Goal: Task Accomplishment & Management: Manage account settings

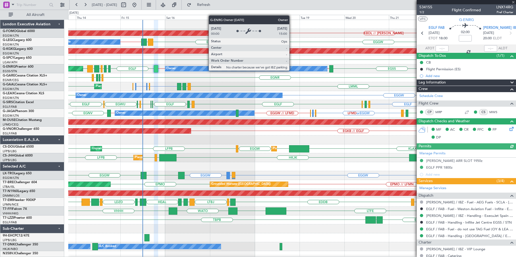
scroll to position [136, 0]
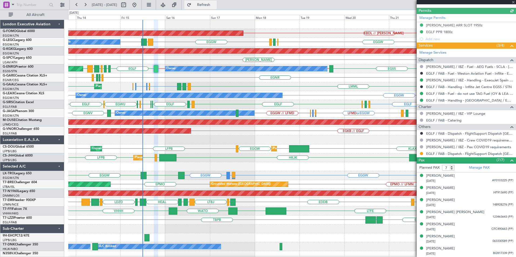
click at [215, 6] on span "Refresh" at bounding box center [203, 5] width 23 height 4
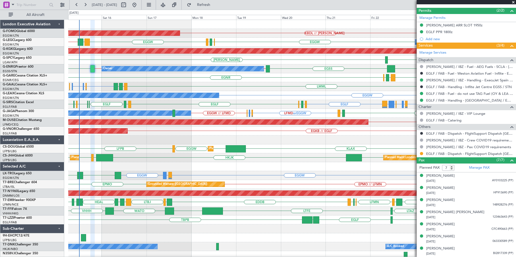
click at [221, 166] on div at bounding box center [291, 166] width 447 height 9
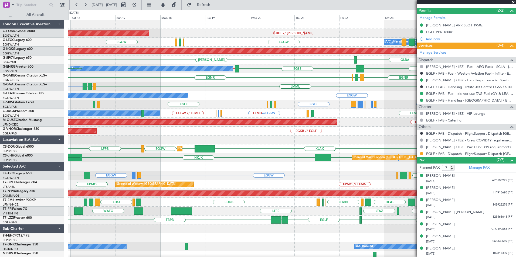
click at [156, 176] on div "Planned Maint Windsor Locks (Bradley Intl) KTEB // EGGW EGGW KBDL // KACK A/C U…" at bounding box center [291, 140] width 447 height 240
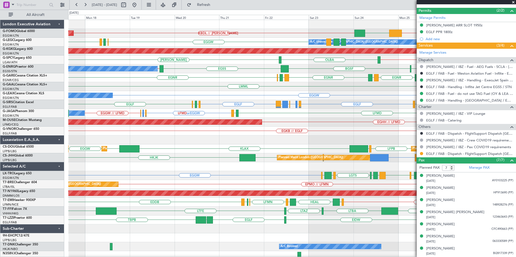
click at [136, 176] on div "Planned Maint Windsor Locks (Bradley Intl) KTEB // EGGW EGGW KBDL // KACK A/C U…" at bounding box center [291, 140] width 447 height 240
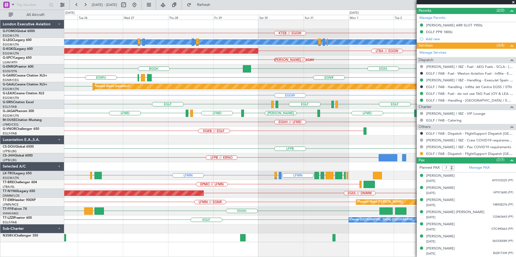
click at [182, 173] on div "KTEB // EGGW EGGW KBDL // KACK A/C Unavailable London (Luton) AOG Maint Istanbu…" at bounding box center [289, 131] width 451 height 223
click at [140, 174] on div "LFMN LDSP or LFMN LFMN LCLK LFMN LLBG LGAV LLBG LCLK LLBG LCLK LFMN LGAV LGTS L…" at bounding box center [289, 175] width 451 height 9
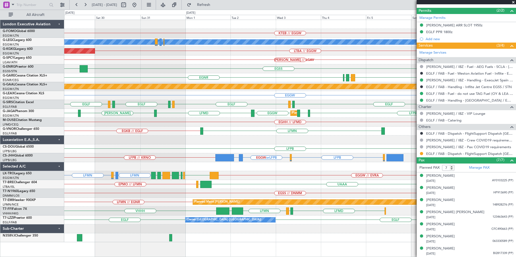
click at [209, 165] on div "KTEB // EGGW A/C Unavailable London (Luton) AOG Maint Istanbul (Ataturk) LTBA /…" at bounding box center [289, 131] width 451 height 223
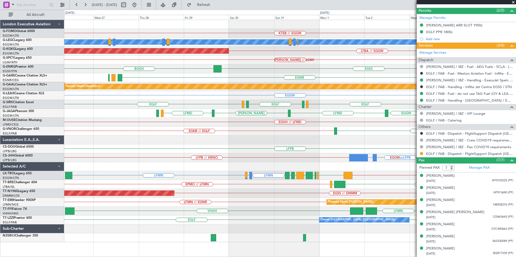
click at [499, 148] on fb-app "29 Aug 2025 - 08 Sep 2025 Refresh Quick Links All Aircraft KTEB // EGGW A/C Una…" at bounding box center [258, 130] width 516 height 253
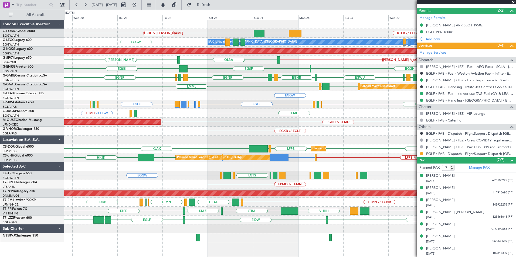
click at [308, 132] on div "EGKB // EGLF" at bounding box center [289, 131] width 451 height 9
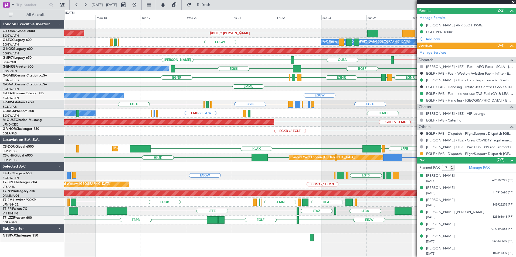
click at [369, 136] on div at bounding box center [289, 140] width 451 height 9
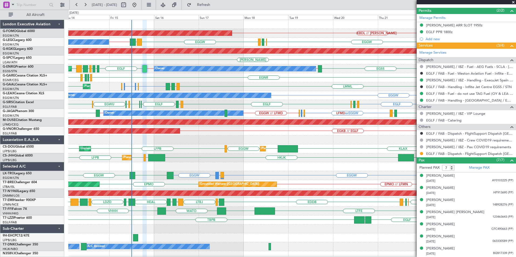
click at [182, 80] on div "EGNR LIMJ EGWU EGNR EGNR EGLF EGNR EGPE" at bounding box center [291, 77] width 447 height 9
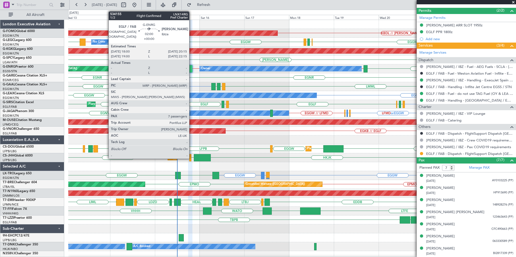
click at [191, 68] on div at bounding box center [190, 68] width 4 height 7
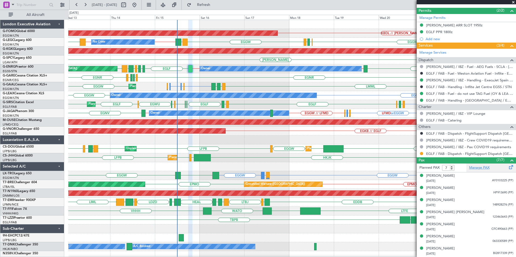
click at [475, 166] on link "Manage PAX" at bounding box center [479, 167] width 21 height 5
click at [215, 6] on span "Refresh" at bounding box center [203, 5] width 23 height 4
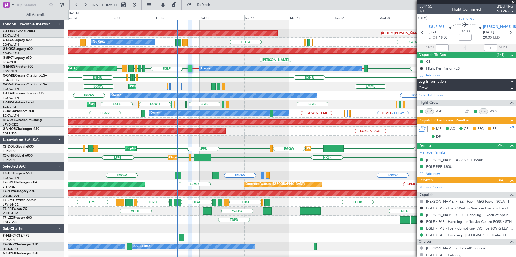
scroll to position [0, 0]
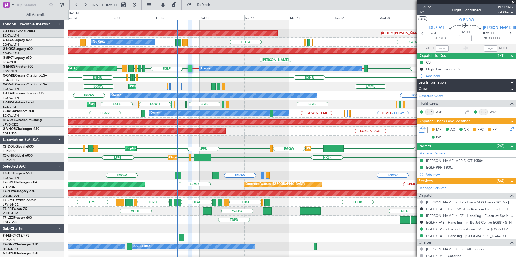
click at [430, 6] on span "534155" at bounding box center [425, 7] width 13 height 6
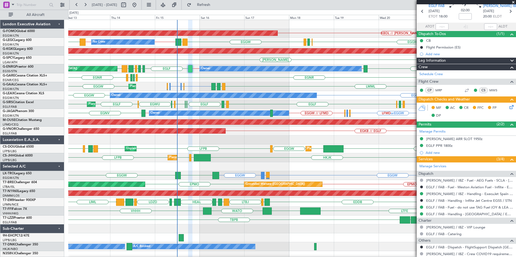
scroll to position [81, 0]
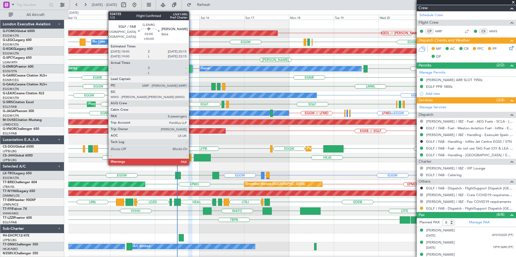
click at [191, 71] on div at bounding box center [190, 68] width 4 height 7
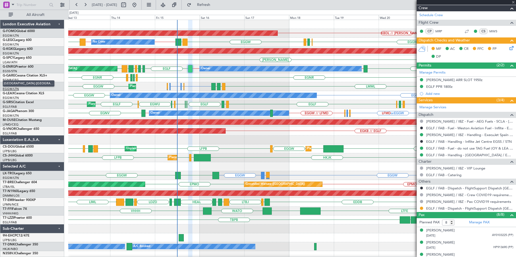
scroll to position [0, 0]
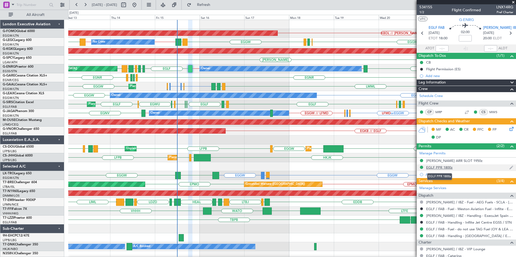
click at [443, 167] on div "EGLF PPR 1800z" at bounding box center [439, 167] width 26 height 5
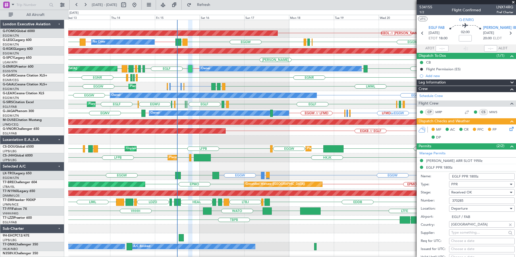
drag, startPoint x: 467, startPoint y: 200, endPoint x: 437, endPoint y: 202, distance: 29.7
click at [437, 202] on div "Number: 370285" at bounding box center [468, 201] width 94 height 8
click at [508, 145] on span at bounding box center [511, 146] width 6 height 6
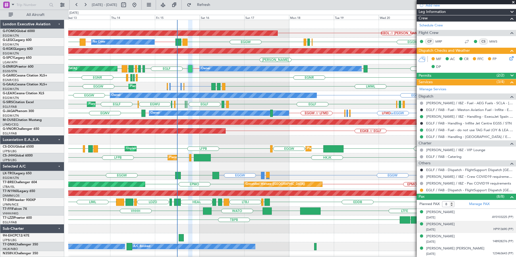
scroll to position [119, 0]
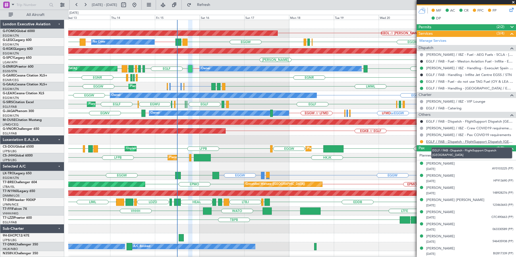
click at [448, 140] on link "EGLF / FAB - Dispatch - FlightSupport Dispatch UK" at bounding box center [469, 141] width 87 height 5
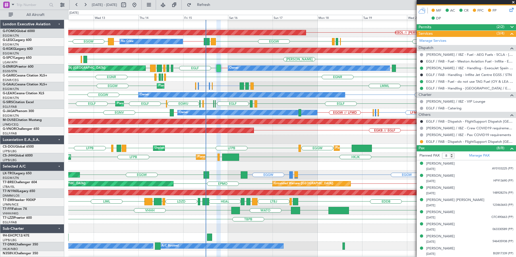
scroll to position [1, 0]
click at [234, 78] on div "EGWU EGNR LIMJ EGLF EGNR EGPE EGNR EGNR" at bounding box center [291, 77] width 447 height 9
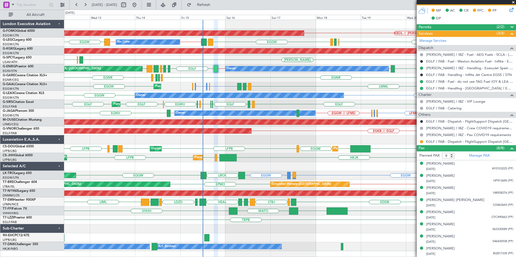
scroll to position [0, 0]
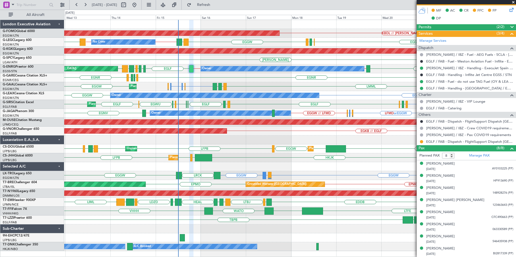
click at [225, 171] on div "Planned Maint Windsor Locks (Bradley Intl) KBDL // KACK No Crew EGGW EGLF EGPE …" at bounding box center [289, 135] width 451 height 231
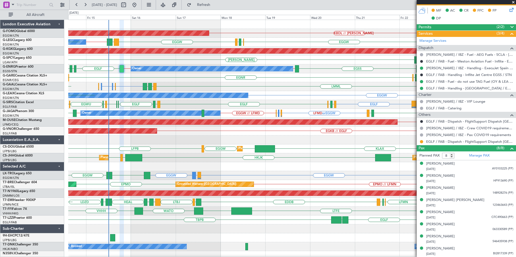
click at [213, 170] on div "Planned Maint Windsor Locks (Bradley Intl) KBDL // KACK No Crew EGGW EGLF EGPE …" at bounding box center [291, 140] width 447 height 240
click at [215, 3] on span "Refresh" at bounding box center [203, 5] width 23 height 4
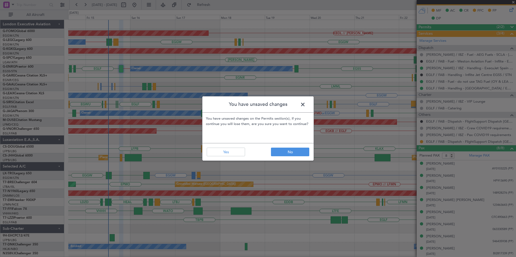
click at [305, 104] on span at bounding box center [305, 106] width 0 height 11
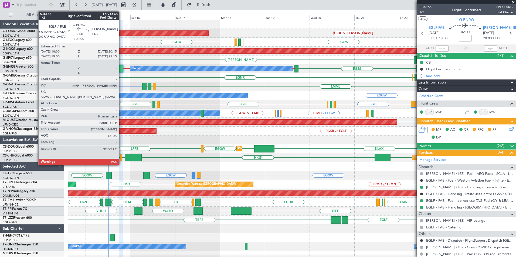
click at [121, 71] on div at bounding box center [121, 68] width 4 height 7
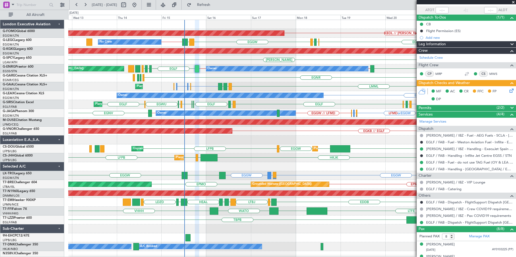
click at [255, 118] on div "KBDL // KACK Planned Maint Windsor Locks (Bradley Intl) EGGW EGGW EGGW LDDU EGG…" at bounding box center [291, 140] width 447 height 240
click at [209, 4] on button "Refresh" at bounding box center [200, 5] width 32 height 9
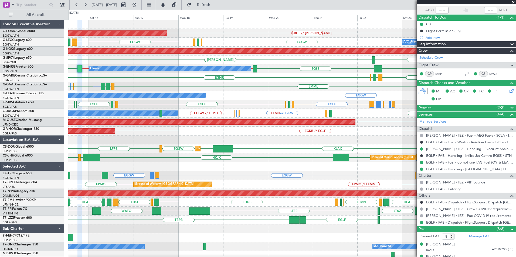
click at [154, 157] on div "KBDL // KACK Planned Maint Windsor Locks (Bradley Intl) EGGW EGLF EGPE EGGW LDD…" at bounding box center [291, 140] width 447 height 240
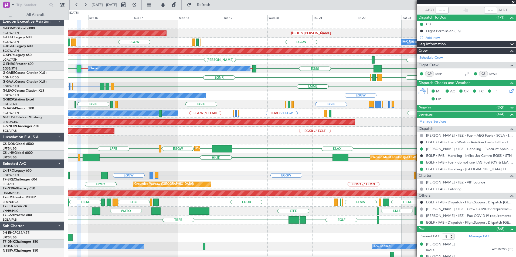
click at [108, 176] on div "Planned Maint Windsor Locks (Bradley Intl) KBDL // KACK KTEB // EGGW EGGW A/C U…" at bounding box center [291, 140] width 447 height 240
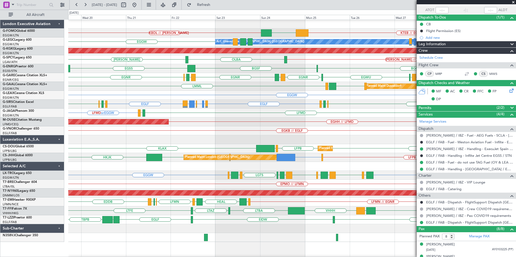
scroll to position [0, 0]
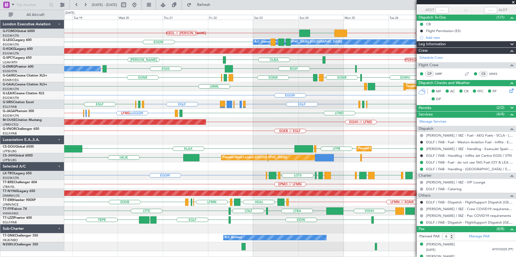
click at [200, 161] on div "KBDL // KACK KTEB // EGGW EGGW Planned Maint Windsor Locks (Bradley Intl) A/C U…" at bounding box center [289, 135] width 451 height 231
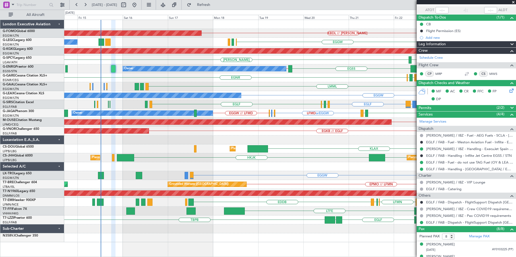
click at [384, 185] on div "KBDL // KACK EGGW Planned Maint Windsor Locks (Bradley Intl) KTEB // EGGW A/C U…" at bounding box center [289, 131] width 451 height 223
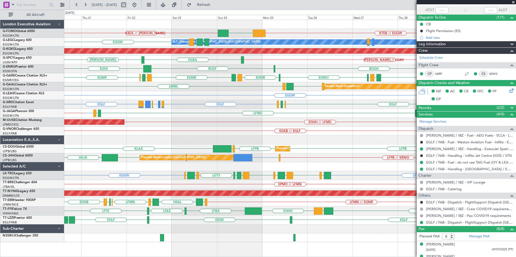
click at [88, 184] on div "KBDL // KACK EGGW KTEB // EGGW A/C Unavailable London (Luton) EGGW AOG Maint Is…" at bounding box center [289, 131] width 451 height 223
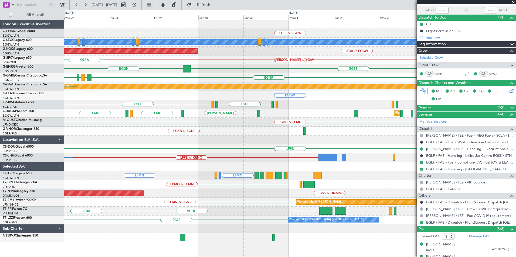
click at [92, 172] on div "KTEB // EGGW EGGW A/C Unavailable London (Luton) AOG Maint Istanbul (Ataturk) L…" at bounding box center [289, 131] width 451 height 223
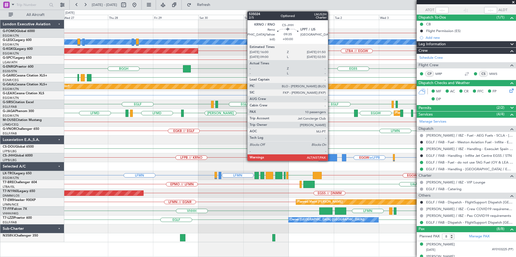
click at [330, 157] on div at bounding box center [327, 157] width 19 height 7
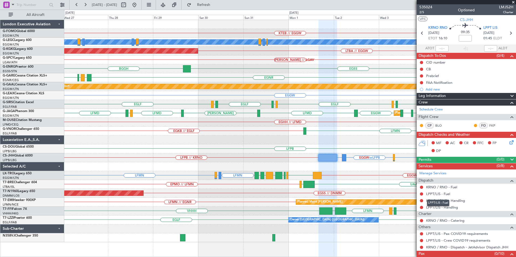
click at [432, 208] on mat-tooltip-component "LPPT/LIS - Fuel" at bounding box center [438, 203] width 30 height 14
click at [442, 208] on link "LPPT/LIS - Handling" at bounding box center [442, 207] width 32 height 5
click at [446, 202] on link "KRNO / RNO - Handling" at bounding box center [445, 201] width 39 height 5
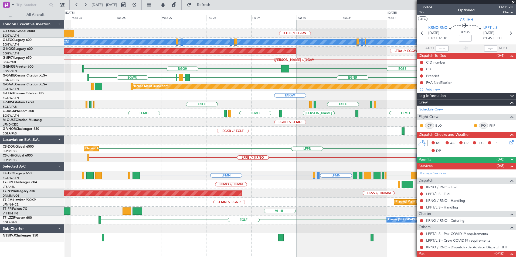
click at [361, 156] on div "KTEB // EGGW A/C Unavailable London (Luton) LTBA // EGGW AOG Maint Istanbul (At…" at bounding box center [289, 131] width 451 height 223
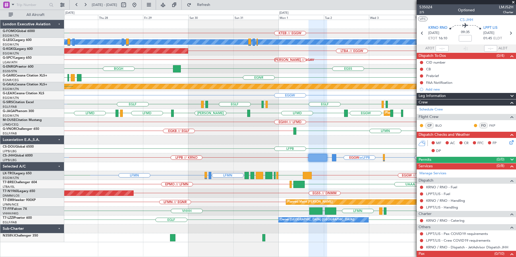
click at [145, 154] on div "KTEB // EGGW EGGW A/C Unavailable London (Luton) AOG Maint Istanbul (Ataturk) L…" at bounding box center [289, 131] width 451 height 223
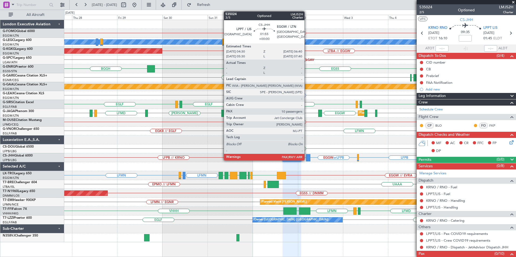
click at [307, 159] on div at bounding box center [308, 157] width 4 height 7
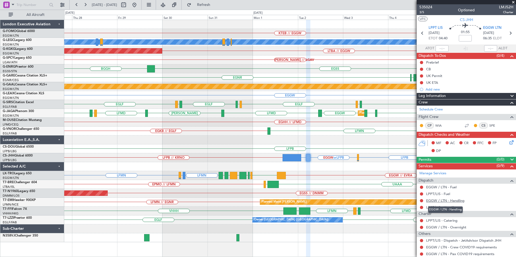
click at [445, 203] on link "EGGW / LTN - Handling" at bounding box center [445, 201] width 38 height 5
click at [207, 5] on button "Refresh" at bounding box center [200, 5] width 32 height 9
click at [447, 208] on link "LPPT/LIS - Handling" at bounding box center [442, 207] width 32 height 5
click at [215, 4] on span "Refresh" at bounding box center [203, 5] width 23 height 4
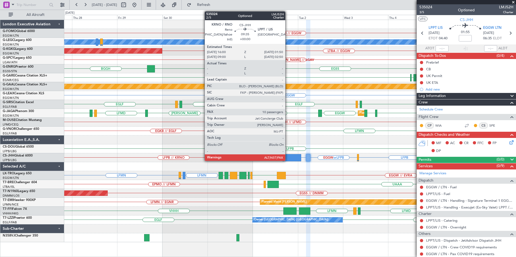
click at [288, 159] on div at bounding box center [291, 157] width 19 height 7
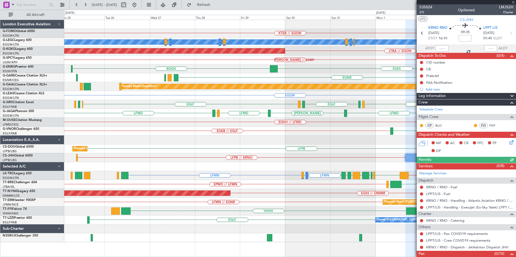
click at [415, 160] on div "LFPB // KRNO LFPB EGGW or LFPB LPPT or LFPB EGLF or LFPB HTZA or LFPB Planned M…" at bounding box center [289, 157] width 451 height 9
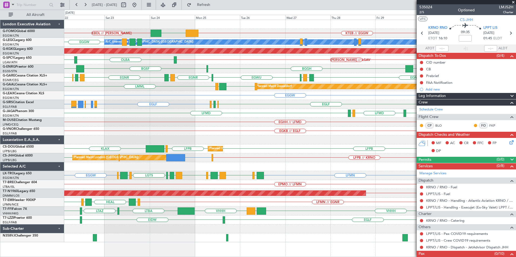
click at [187, 157] on div "Planned Maint London (Biggin Hill) LFPB // KRNO KRNO or EGKB EGKB EGKB" at bounding box center [289, 157] width 451 height 9
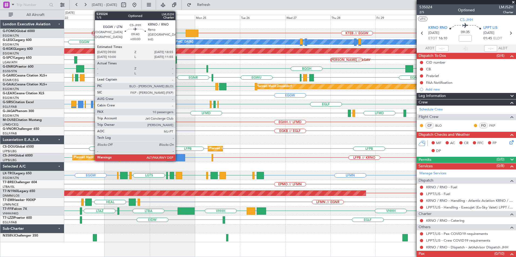
click at [178, 157] on div at bounding box center [175, 157] width 19 height 7
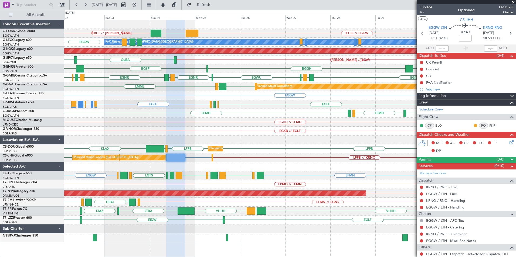
click at [456, 202] on link "KRNO / RNO - Handling" at bounding box center [445, 201] width 39 height 5
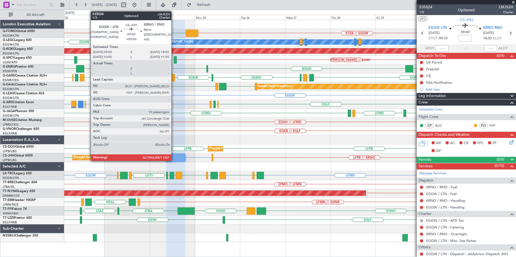
click at [174, 159] on div at bounding box center [175, 157] width 19 height 7
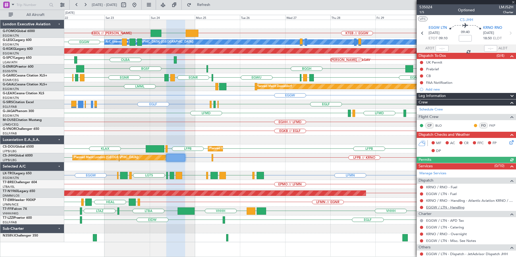
click at [445, 207] on link "EGGW / LTN - Handling" at bounding box center [445, 207] width 38 height 5
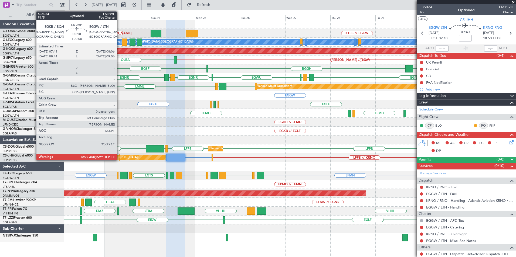
click at [119, 158] on div at bounding box center [119, 157] width 1 height 7
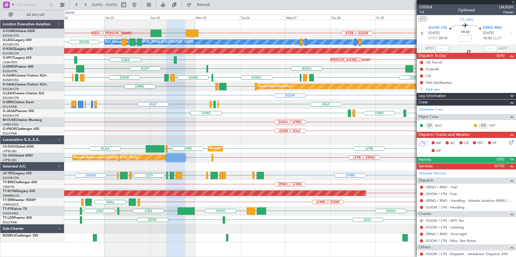
type input "0"
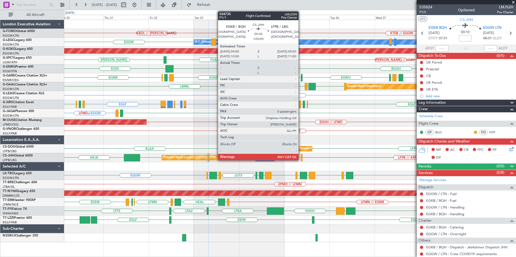
click at [301, 159] on div at bounding box center [302, 157] width 2 height 7
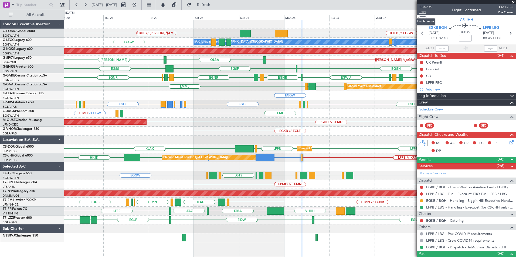
click at [427, 12] on span "P1/1" at bounding box center [425, 12] width 13 height 5
click at [210, 7] on button "Refresh" at bounding box center [200, 5] width 32 height 9
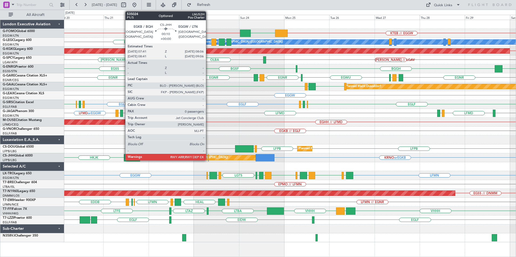
click at [208, 159] on div at bounding box center [208, 157] width 1 height 7
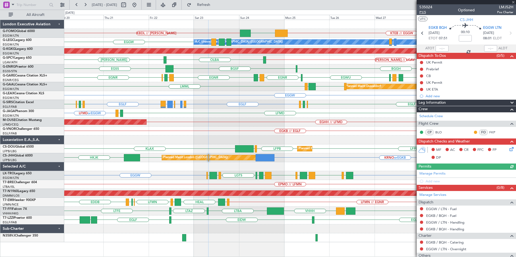
click at [421, 11] on span "P1/5" at bounding box center [425, 12] width 13 height 5
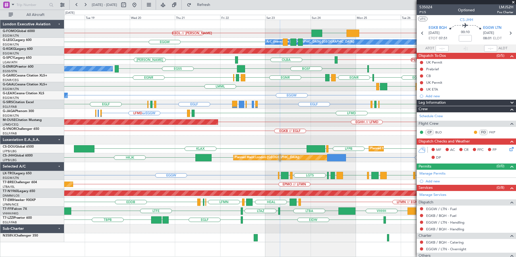
click at [208, 129] on div "KBDL // KACK KTEB // EGGW EGGW Planned Maint Windsor Locks (Bradley Intl) EGGW …" at bounding box center [289, 131] width 451 height 223
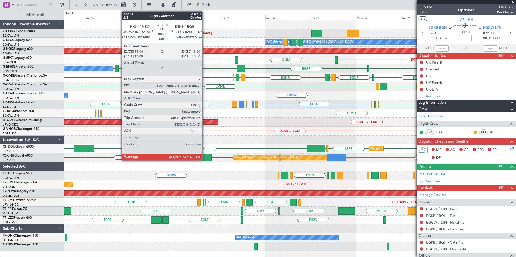
click at [205, 158] on div at bounding box center [203, 157] width 16 height 7
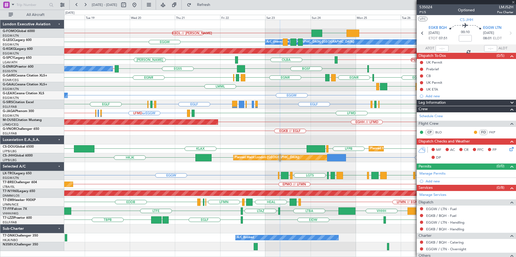
type input "+00:10"
type input "6"
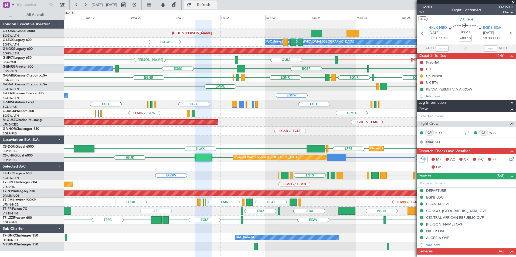
click at [210, 4] on button "Refresh" at bounding box center [200, 5] width 32 height 9
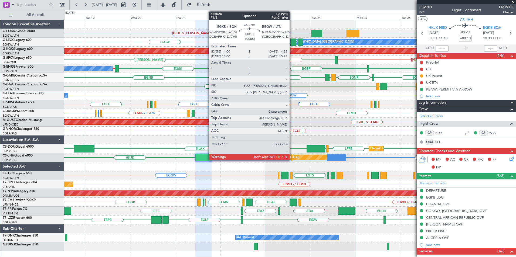
click at [292, 157] on div at bounding box center [291, 157] width 1 height 7
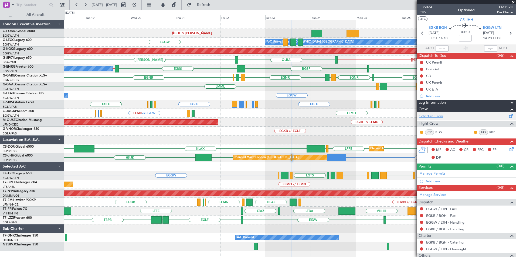
click at [426, 115] on link "Schedule Crew" at bounding box center [430, 116] width 23 height 5
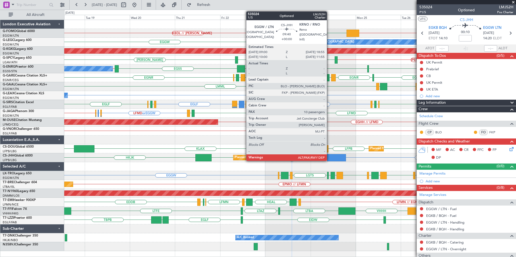
click at [329, 160] on div at bounding box center [336, 157] width 19 height 7
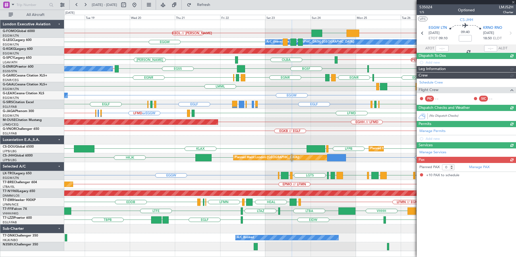
type input "10"
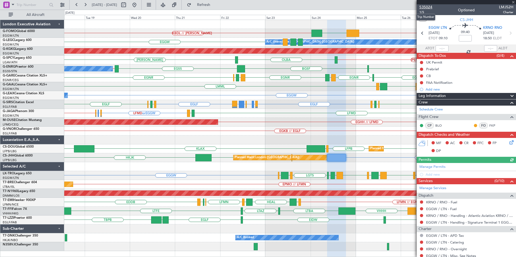
click at [421, 5] on span "535024" at bounding box center [425, 7] width 13 height 6
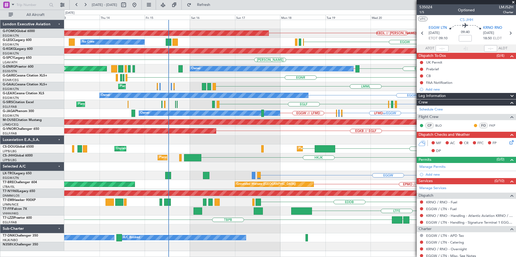
click at [369, 207] on div "LTAZ LTFE LTBA VHHH" at bounding box center [289, 211] width 451 height 9
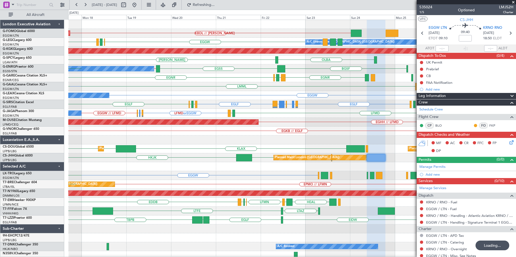
click at [62, 226] on div "Planned Maint Windsor Locks (Bradley Intl) KBDL // KACK A/C Unavailable London …" at bounding box center [258, 134] width 516 height 248
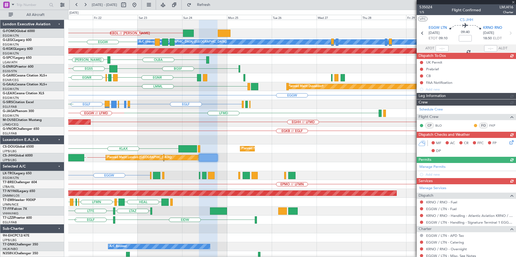
click at [121, 217] on div "KBDL // KACK A/C Unavailable London (Luton) EGGW AOG Maint Istanbul (Ataturk) H…" at bounding box center [291, 140] width 447 height 240
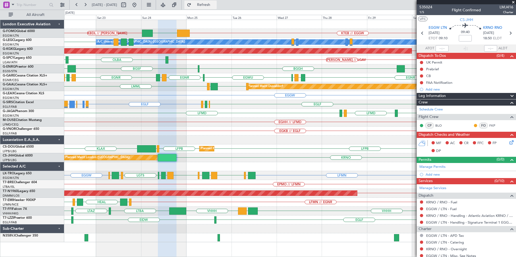
click at [215, 8] on button "Refresh" at bounding box center [200, 5] width 32 height 9
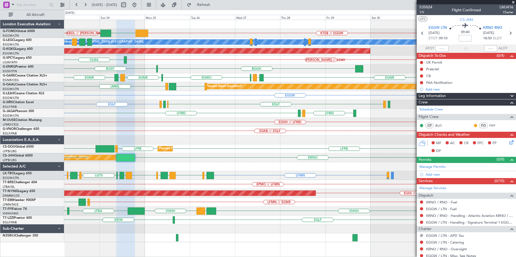
click at [190, 190] on div "KTEB // EGGW EGGW KBDL // KACK A/C Unavailable London (Luton) EGGW AOG Maint Is…" at bounding box center [289, 131] width 451 height 223
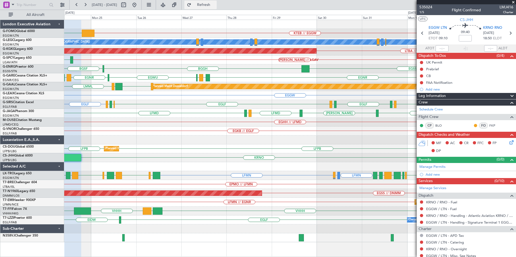
click at [209, 5] on button "Refresh" at bounding box center [200, 5] width 32 height 9
click at [292, 108] on div "EGLF EGLF EGHH EHGG EGLF EGPH EGLF LFSL EGPH" at bounding box center [289, 104] width 451 height 9
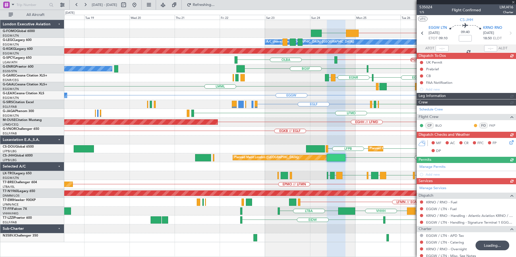
click at [286, 115] on div "KTEB // EGGW EGGW Planned Maint Windsor Locks (Bradley Intl) A/C Unavailable Lo…" at bounding box center [289, 131] width 451 height 223
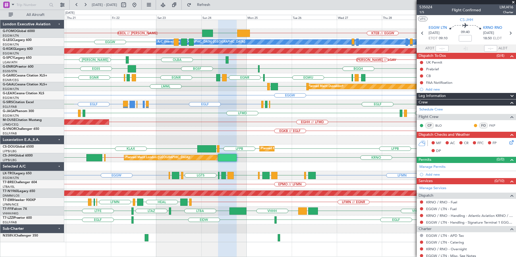
click at [263, 161] on div "Planned Maint London (Biggin Hill) KRNO HKJK EGGW // EGKB EGKB" at bounding box center [289, 157] width 451 height 9
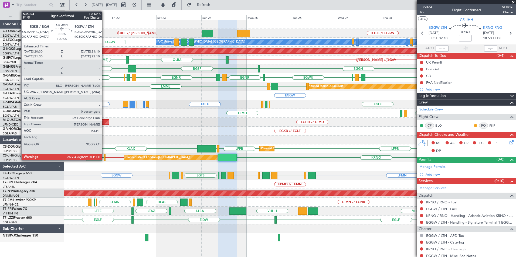
click at [104, 158] on div at bounding box center [104, 157] width 1 height 7
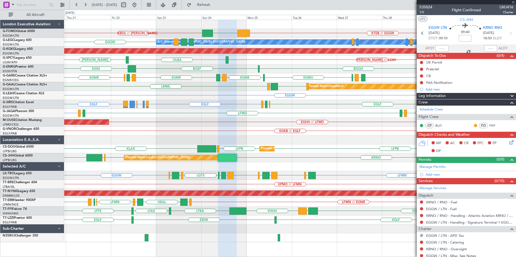
type input "0"
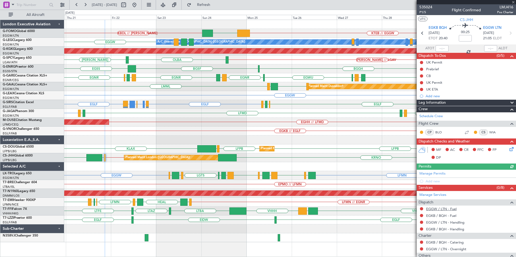
click at [449, 209] on link "EGGW / LTN - Fuel" at bounding box center [441, 209] width 30 height 5
click at [445, 223] on link "EGGW / LTN - Handling" at bounding box center [445, 222] width 38 height 5
click at [457, 230] on link "EGKB / BQH - Handling" at bounding box center [445, 229] width 38 height 5
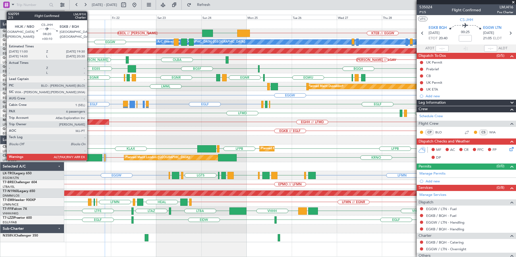
click at [90, 158] on div at bounding box center [94, 157] width 16 height 7
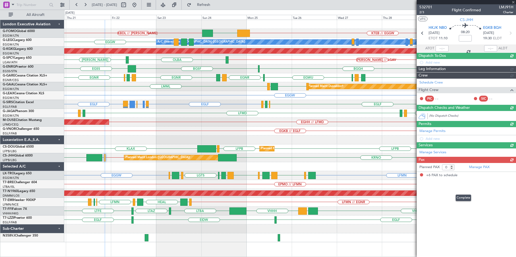
type input "+00:10"
type input "6"
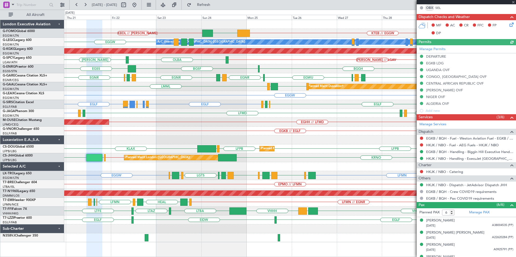
scroll to position [135, 0]
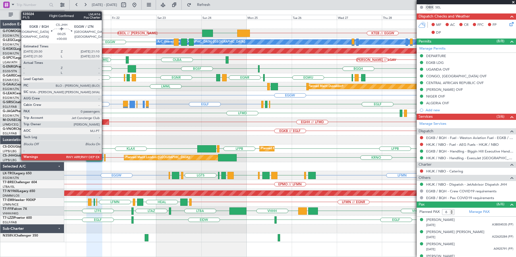
click at [104, 160] on div at bounding box center [104, 157] width 1 height 7
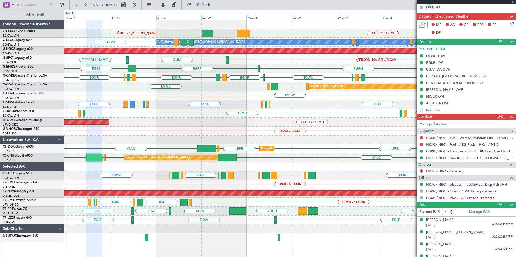
scroll to position [0, 0]
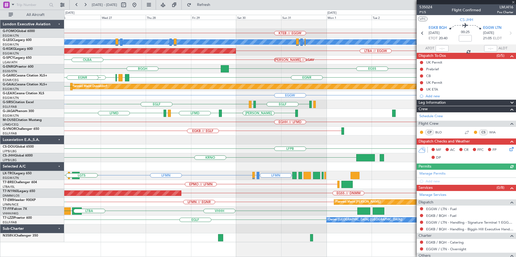
click at [25, 141] on div "KTEB // EGGW EGGW KBDL // KACK A/C Unavailable London (Luton) LTBA // EGGW AOG …" at bounding box center [258, 134] width 516 height 248
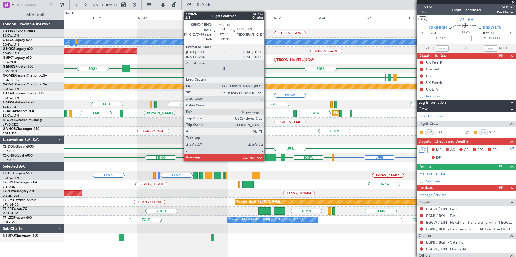
click at [267, 156] on div at bounding box center [266, 157] width 19 height 7
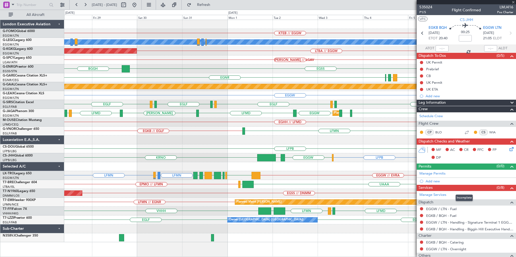
type input "10"
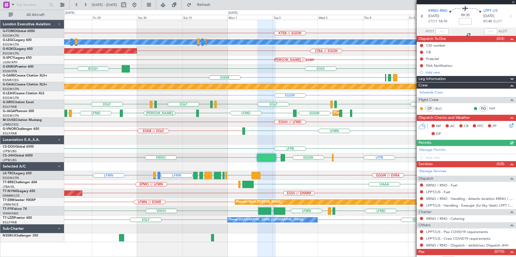
scroll to position [30, 0]
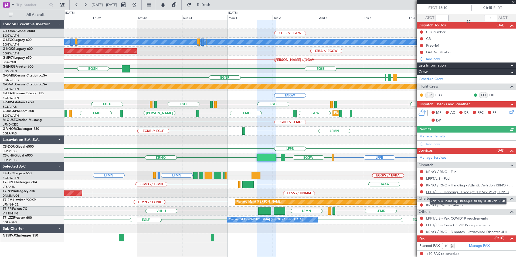
click at [473, 192] on link "LPPT/LIS - Handling - Execujet (Ex-Sky Valet) LPPT / LIS" at bounding box center [469, 192] width 87 height 5
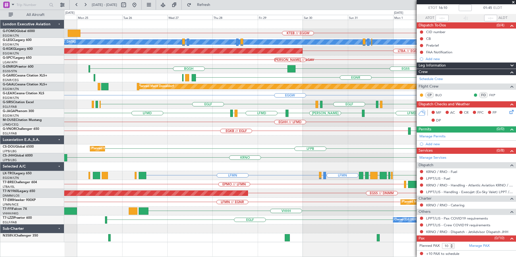
click at [427, 155] on fb-app "28 Aug 2025 - 07 Sep 2025 Refresh Quick Links All Aircraft KTEB // EGGW A/C Una…" at bounding box center [258, 130] width 516 height 253
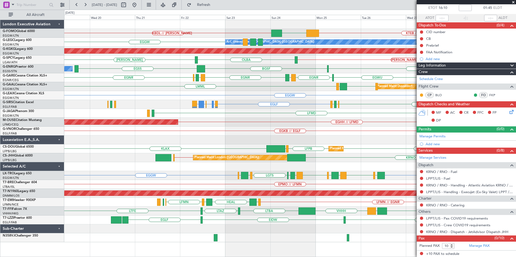
click at [276, 173] on div "KTEB // EGGW KBDL // KACK EGGW Planned Maint Windsor Locks (Bradley Intl) A/C U…" at bounding box center [289, 131] width 451 height 223
click at [22, 123] on div "KTEB // EGGW KBDL // KACK EGGW Planned Maint Windsor Locks (Bradley Intl) A/C U…" at bounding box center [258, 134] width 516 height 248
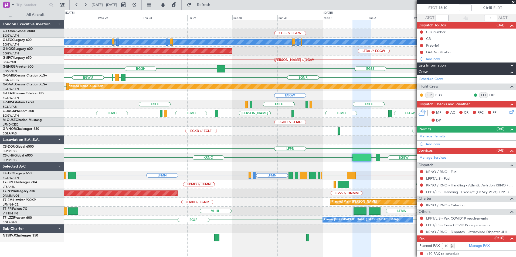
click at [146, 135] on div "EGKB // EGLF LFMN" at bounding box center [289, 131] width 451 height 9
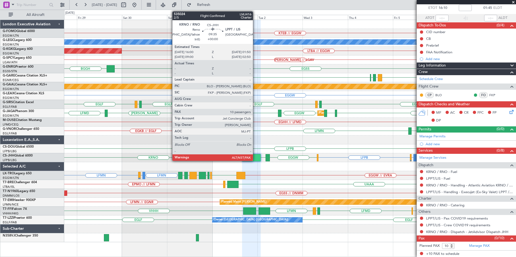
click at [255, 159] on div at bounding box center [251, 157] width 19 height 7
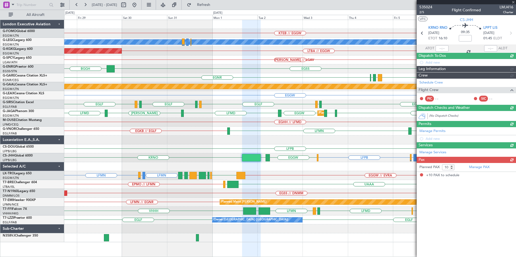
scroll to position [0, 0]
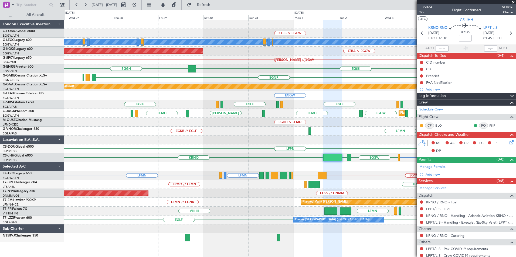
click at [269, 66] on div "EGSS BGGH Owner" at bounding box center [289, 68] width 451 height 9
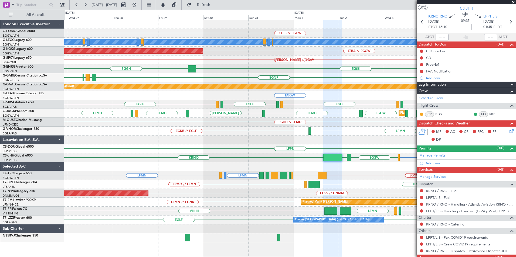
scroll to position [30, 0]
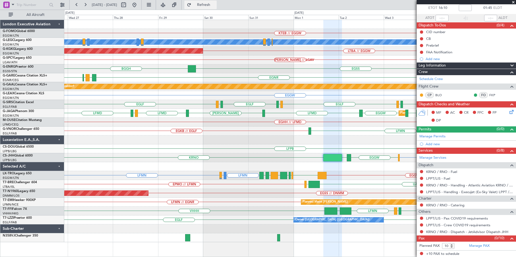
click at [215, 6] on span "Refresh" at bounding box center [203, 5] width 23 height 4
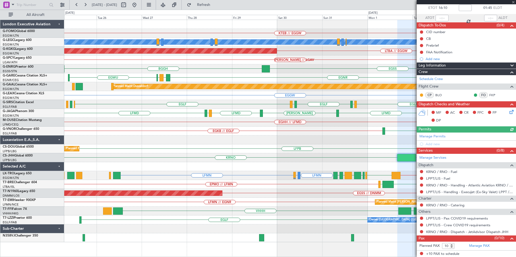
click at [150, 139] on div at bounding box center [289, 140] width 451 height 9
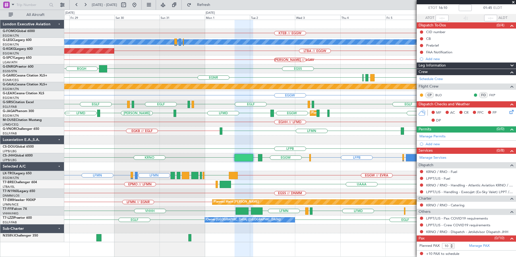
click at [266, 185] on div "KTEB // EGGW A/C Unavailable London (Luton) AOG Maint Istanbul (Ataturk) LTBA /…" at bounding box center [289, 131] width 451 height 223
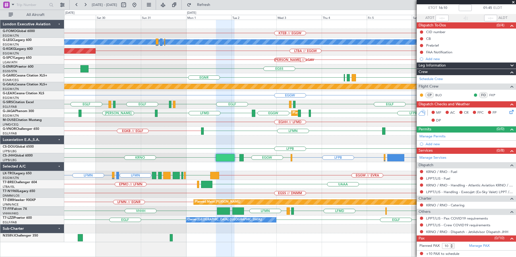
click at [238, 181] on div "KTEB // EGGW A/C Unavailable London (Luton) AOG Maint Istanbul (Ataturk) LTBA /…" at bounding box center [289, 131] width 451 height 223
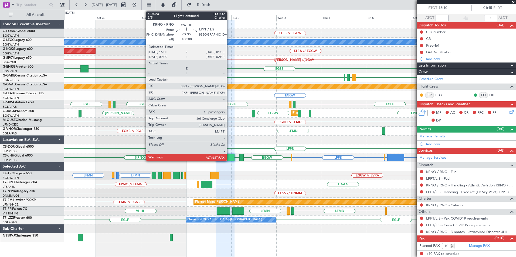
click at [229, 160] on div at bounding box center [225, 157] width 19 height 7
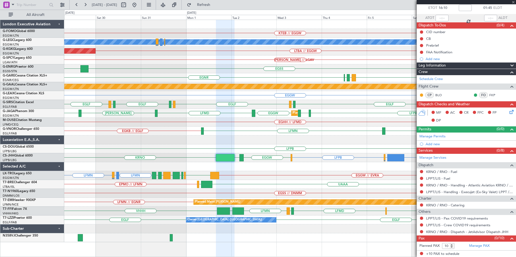
scroll to position [0, 0]
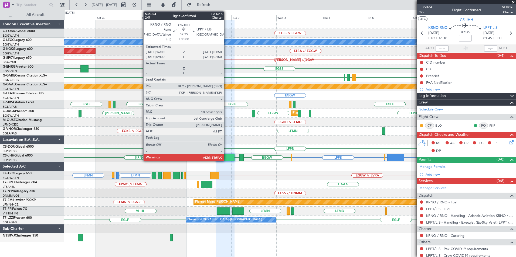
click at [226, 159] on div at bounding box center [225, 157] width 19 height 7
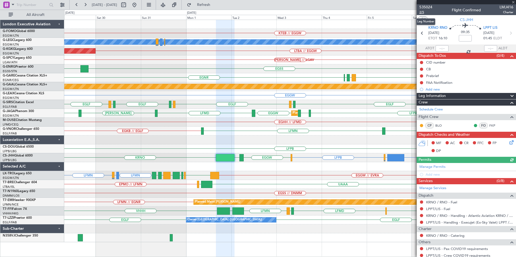
click at [422, 12] on span "2/5" at bounding box center [425, 12] width 13 height 5
click at [215, 5] on span "Refresh" at bounding box center [203, 5] width 23 height 4
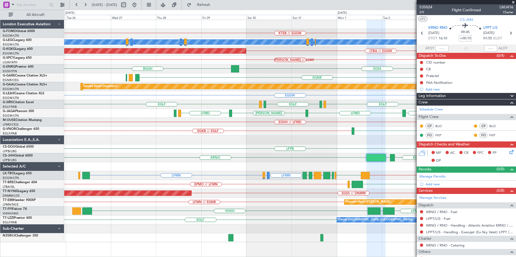
click at [315, 142] on div "KTEB // EGGW A/C Unavailable London (Luton) LTBA // EGGW AOG Maint Istanbul (At…" at bounding box center [289, 131] width 451 height 223
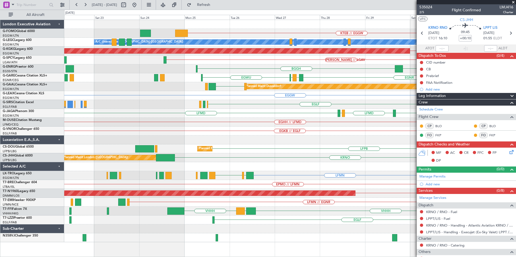
click at [362, 150] on div "KTEB // EGGW A/C Unavailable London (Luton) AOG Maint Istanbul (Ataturk) LTBA /…" at bounding box center [289, 131] width 451 height 223
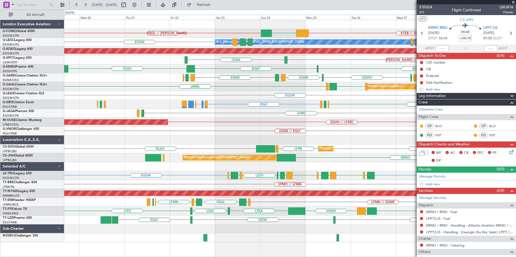
click at [313, 164] on div at bounding box center [289, 166] width 451 height 9
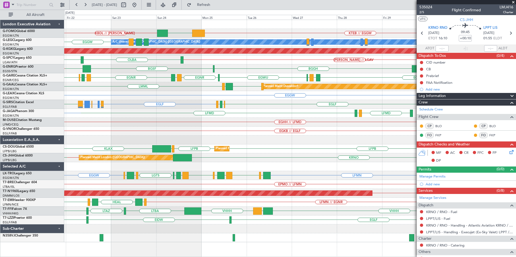
click at [247, 166] on div at bounding box center [289, 166] width 451 height 9
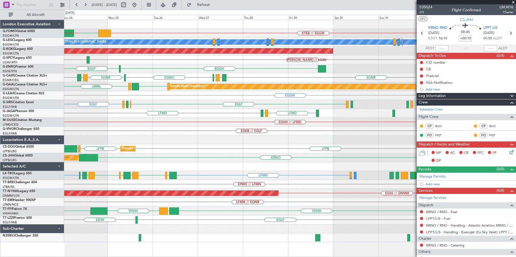
click at [242, 155] on div "KTEB // EGGW EGGW KBDL // KACK A/C Unavailable London (Luton) EGGW AOG Maint Is…" at bounding box center [289, 131] width 451 height 223
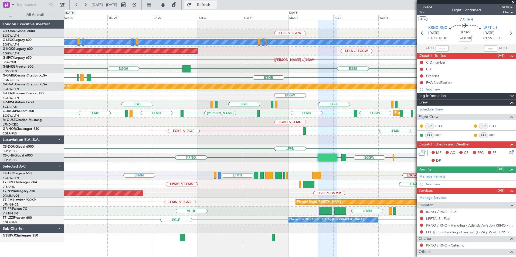
click at [214, 4] on span "Refresh" at bounding box center [203, 5] width 23 height 4
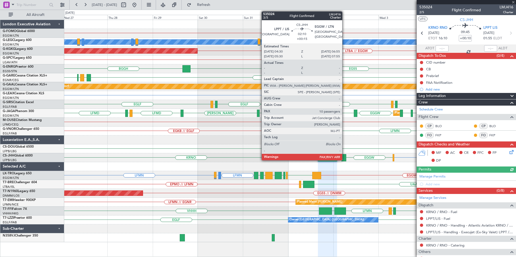
click at [344, 158] on div at bounding box center [343, 157] width 5 height 7
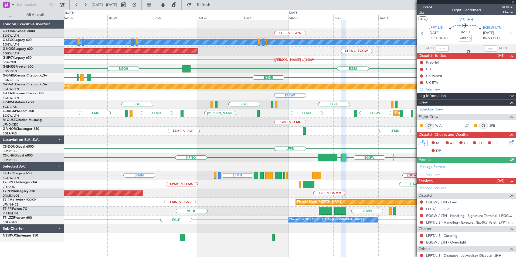
click at [420, 11] on span "3/5" at bounding box center [425, 12] width 13 height 5
click at [215, 5] on span "Refresh" at bounding box center [203, 5] width 23 height 4
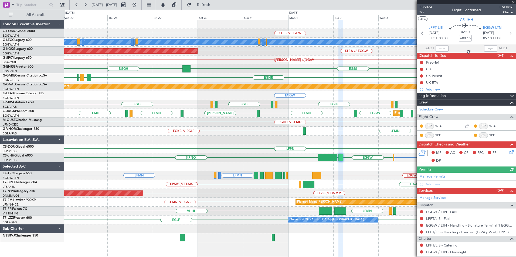
click at [324, 165] on div "KTEB // EGGW A/C Unavailable London (Luton) LTBA // EGGW AOG Maint Istanbul (At…" at bounding box center [289, 131] width 451 height 223
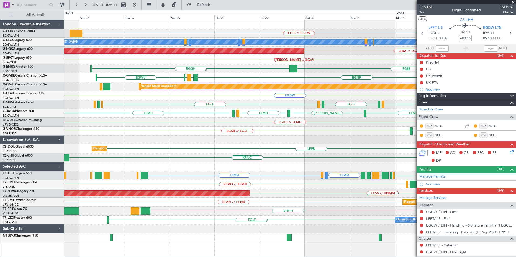
click at [335, 158] on div "KTEB // EGGW A/C Unavailable London (Luton) LTBA // EGGW AOG Maint Istanbul (At…" at bounding box center [289, 131] width 451 height 223
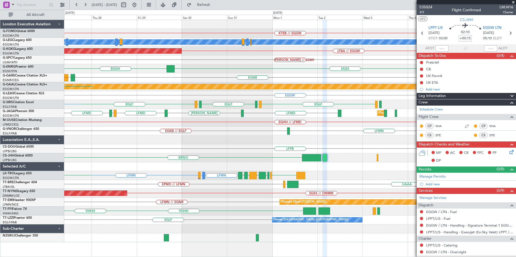
click at [285, 145] on div "LFPB Planned Maint Paris (Le Bourget) LFPB" at bounding box center [289, 149] width 451 height 9
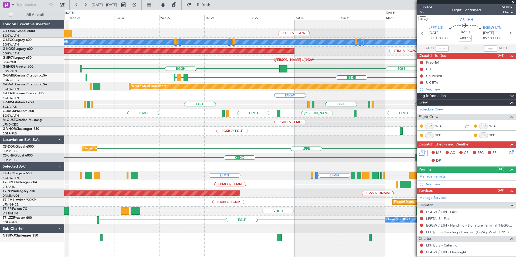
click at [323, 150] on div "LFPB Planned Maint Paris (Le Bourget)" at bounding box center [289, 149] width 451 height 9
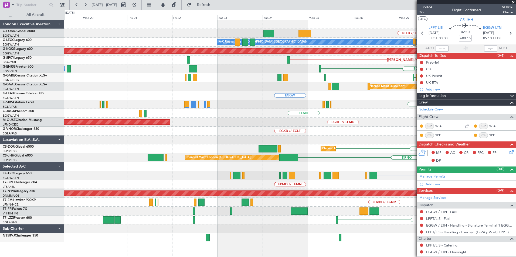
click at [391, 153] on div "KTEB // EGGW Planned Maint Windsor Locks (Bradley Intl) A/C Unavailable London …" at bounding box center [289, 131] width 451 height 223
click at [391, 153] on div "KRNO Planned Maint London (Biggin Hill)" at bounding box center [289, 157] width 451 height 9
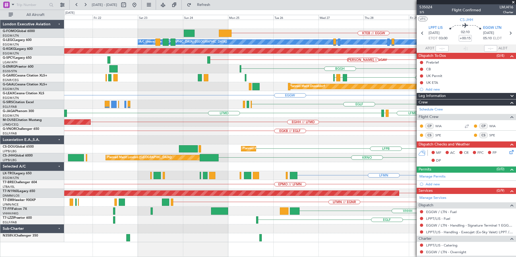
click at [299, 159] on div "KRNO Planned Maint London (Biggin Hill) LPPT EGGW" at bounding box center [289, 157] width 451 height 9
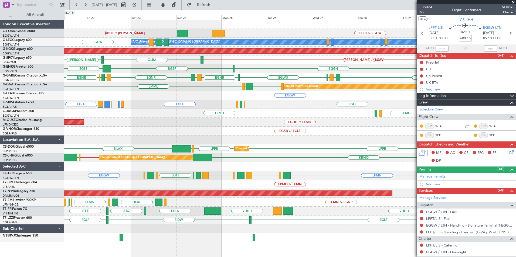
click at [189, 164] on div "KTEB // EGGW KBDL // KACK EGGW A/C Unavailable London (Luton) EGGW AOG Maint Is…" at bounding box center [289, 131] width 451 height 223
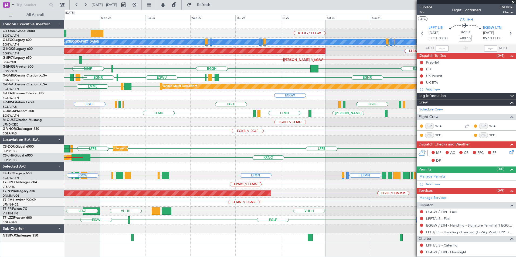
click at [217, 154] on div "Planned Maint London (Biggin Hill) KRNO EGGW // EGKB EGGW // EGKB EGKB" at bounding box center [289, 157] width 451 height 9
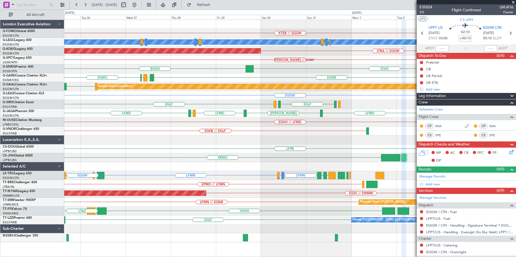
click at [243, 152] on div "LFPB EGGW LFPB Planned Maint Paris (Le Bourget) KLAX" at bounding box center [289, 149] width 451 height 9
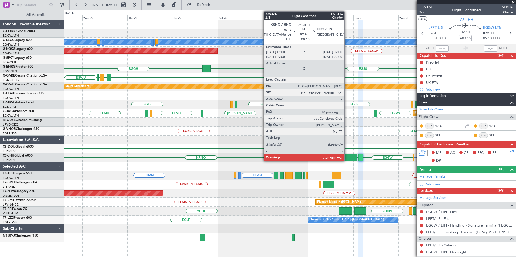
click at [347, 155] on div at bounding box center [347, 157] width 19 height 7
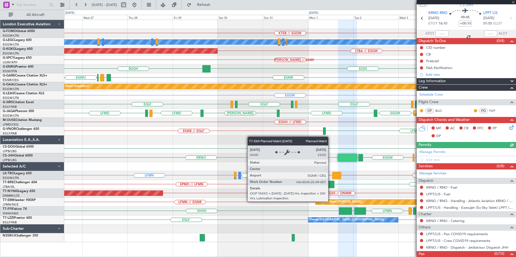
scroll to position [27, 0]
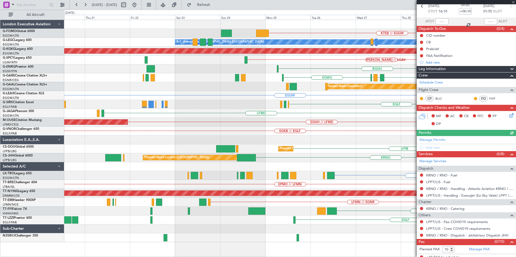
click at [411, 157] on div "KTEB // EGGW A/C Unavailable London (Luton) LTBA // EGGW AOG Maint Istanbul (At…" at bounding box center [289, 131] width 451 height 223
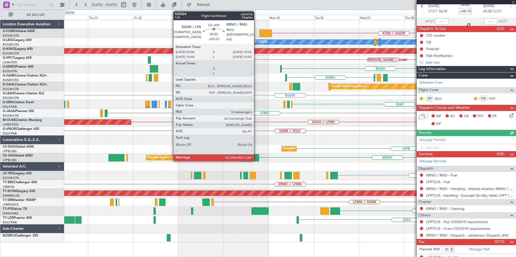
click at [256, 155] on div at bounding box center [249, 157] width 19 height 7
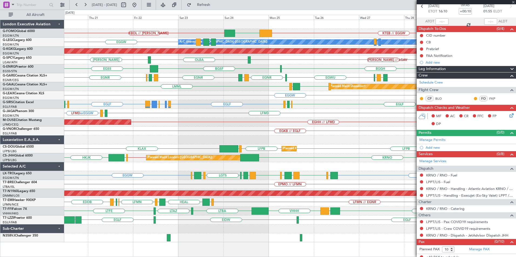
scroll to position [0, 0]
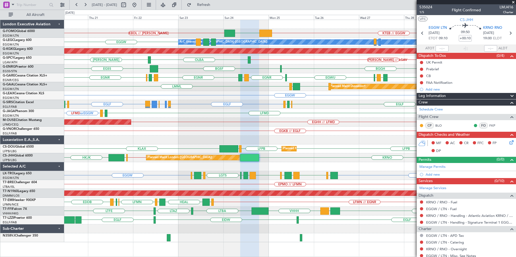
click at [134, 165] on div "KTEB // EGGW KBDL // KACK EGGW EGGW A/C Unavailable London (Luton) LTBA // EGGW…" at bounding box center [289, 131] width 451 height 223
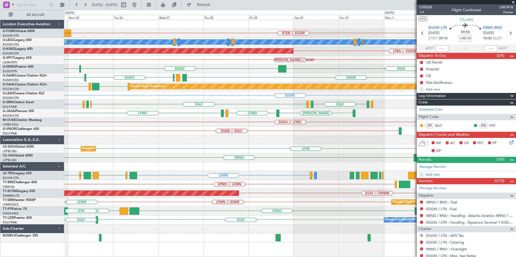
click at [137, 167] on div "KTEB // EGGW EGGW KBDL // KACK A/C Unavailable London (Luton) EGGW LTBA // EGGW…" at bounding box center [289, 131] width 451 height 223
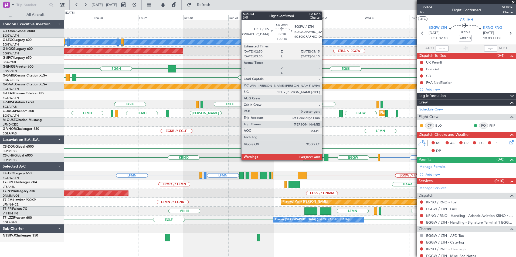
click at [324, 160] on div at bounding box center [326, 157] width 5 height 7
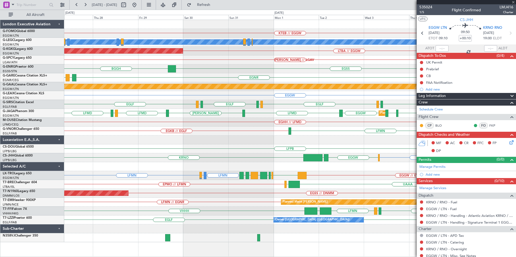
type input "+00:15"
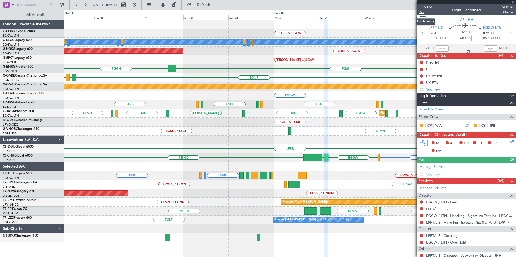
click at [420, 12] on span "3/5" at bounding box center [425, 12] width 13 height 5
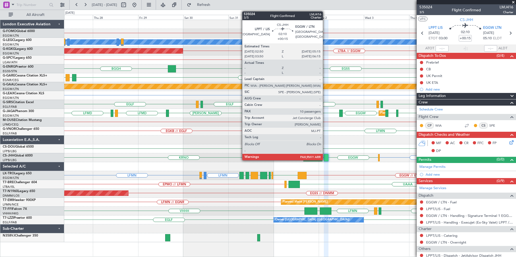
click at [325, 157] on div at bounding box center [326, 157] width 5 height 7
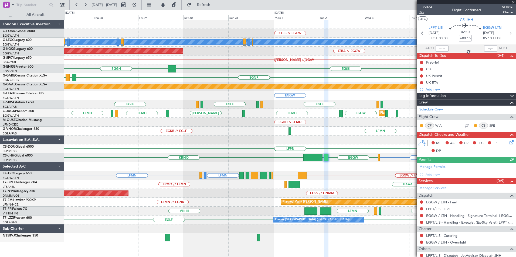
click at [422, 13] on span "3/5" at bounding box center [425, 12] width 13 height 5
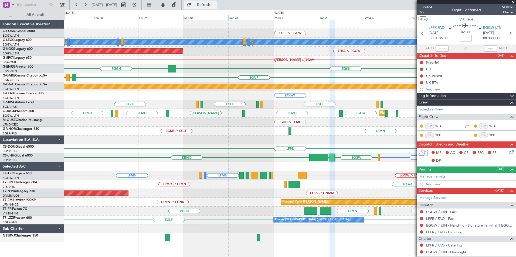
click at [214, 4] on span "Refresh" at bounding box center [203, 5] width 23 height 4
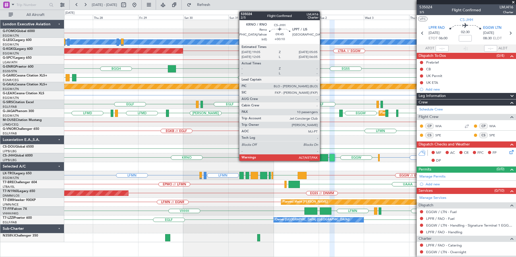
click at [322, 158] on div at bounding box center [318, 157] width 19 height 7
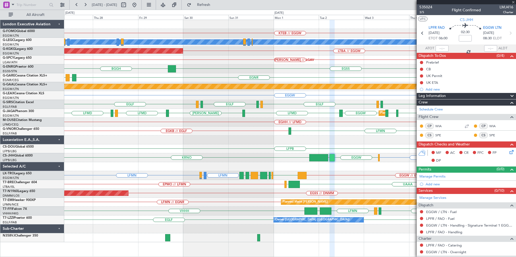
type input "+00:10"
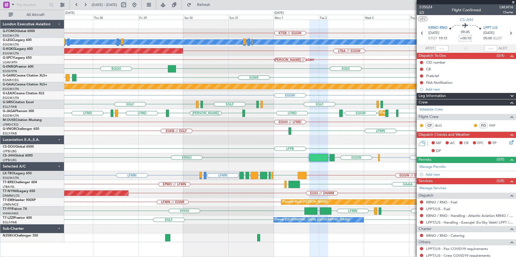
click at [424, 13] on span "2/5" at bounding box center [425, 12] width 13 height 5
click at [215, 3] on span "Refresh" at bounding box center [203, 5] width 23 height 4
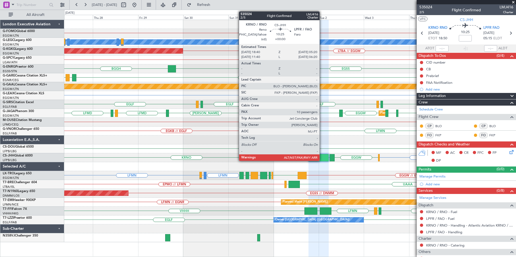
click at [322, 158] on div at bounding box center [318, 157] width 20 height 7
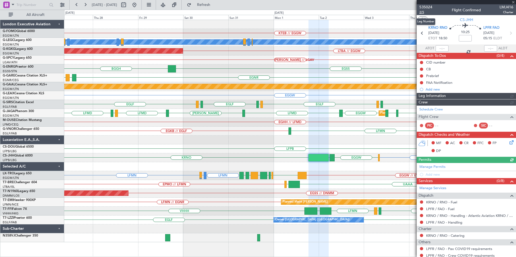
click at [423, 11] on span "2/5" at bounding box center [425, 12] width 13 height 5
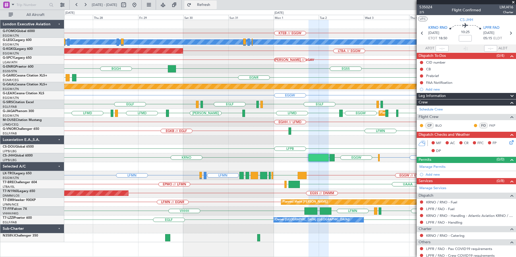
click at [217, 8] on button "Refresh" at bounding box center [200, 5] width 32 height 9
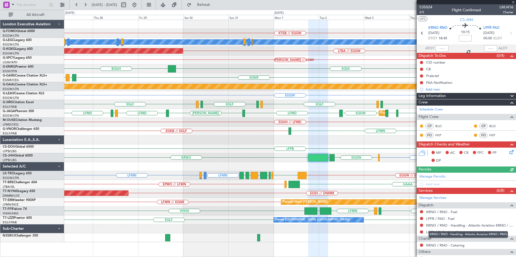
click at [442, 233] on div "KRNO / RNO - Handling - Atlantic Aviation KRNO / RNO" at bounding box center [467, 234] width 79 height 7
click at [454, 232] on link "LPFR / FAO - Handling" at bounding box center [444, 232] width 36 height 5
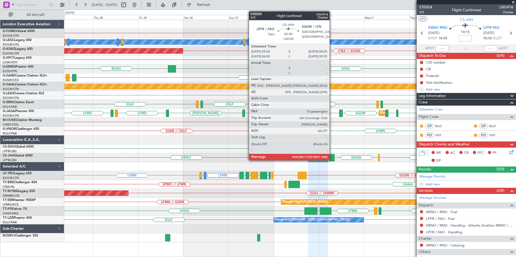
click at [333, 158] on div at bounding box center [331, 157] width 5 height 7
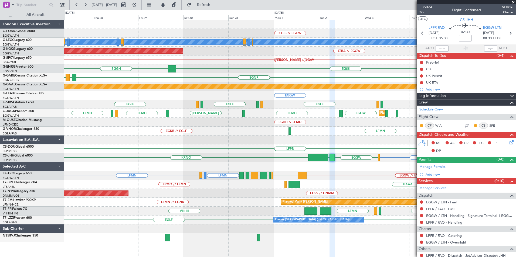
click at [436, 223] on link "LPFR / FAO - Handling" at bounding box center [444, 222] width 36 height 5
click at [210, 5] on span "Refresh" at bounding box center [203, 5] width 23 height 4
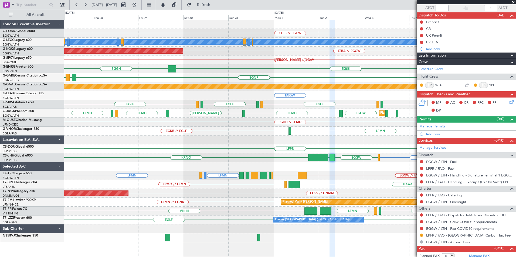
scroll to position [51, 0]
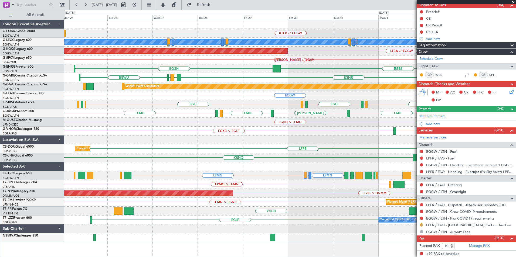
click at [304, 122] on div "EGHH // LFMD" at bounding box center [289, 122] width 451 height 9
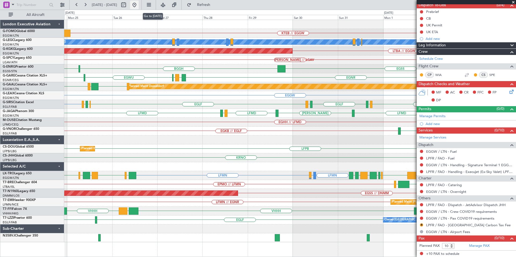
click at [139, 6] on button at bounding box center [134, 5] width 9 height 9
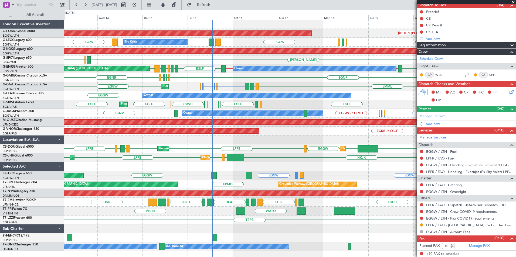
click at [257, 151] on div "KBDL // KACK Planned Maint Windsor Locks (Bradley Intl) EGGW EGLF EGPE EGGW LDD…" at bounding box center [289, 135] width 451 height 231
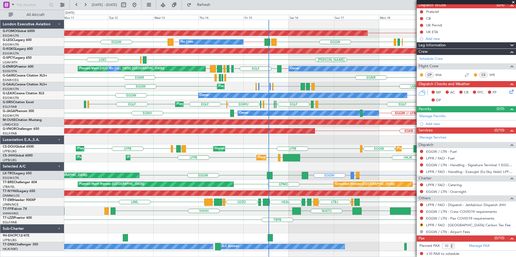
click at [240, 162] on div "KBDL // KACK Planned Maint Windsor Locks (Bradley Intl) EGGW EGGW EGLF EGPE EGG…" at bounding box center [289, 135] width 451 height 231
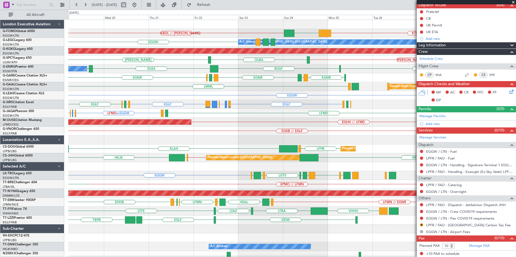
click at [57, 174] on div "KTEB // EGGW EGGW KBDL // KACK Planned Maint Windsor Locks (Bradley Intl) A/C U…" at bounding box center [258, 134] width 516 height 248
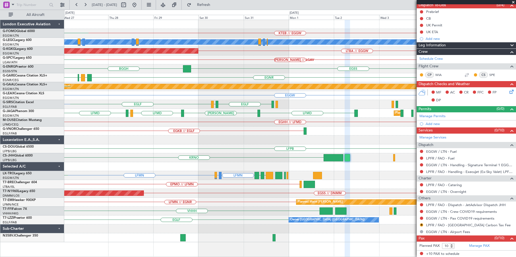
click at [183, 173] on div "KTEB // EGGW EGGW A/C Unavailable London (Luton) AOG Maint Istanbul (Ataturk) L…" at bounding box center [289, 131] width 451 height 223
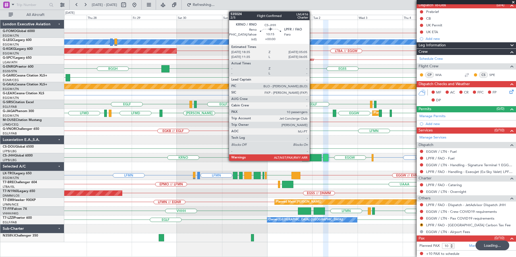
click at [312, 157] on div at bounding box center [312, 157] width 20 height 7
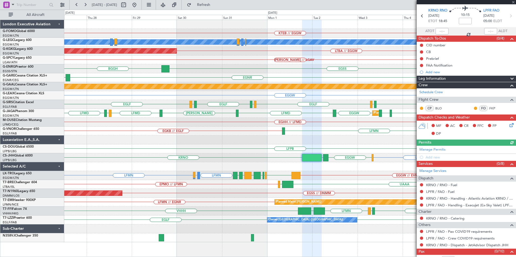
scroll to position [30, 0]
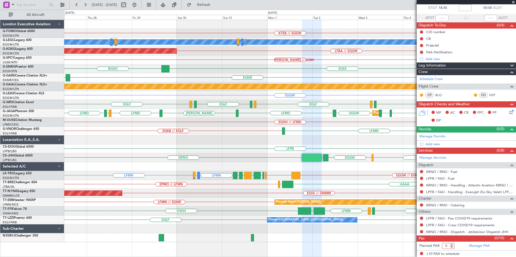
click at [451, 247] on input "9" at bounding box center [448, 246] width 12 height 6
click at [451, 247] on input "8" at bounding box center [448, 246] width 12 height 6
click at [451, 247] on input "7" at bounding box center [448, 246] width 12 height 6
type input "6"
click at [451, 247] on input "6" at bounding box center [448, 246] width 12 height 6
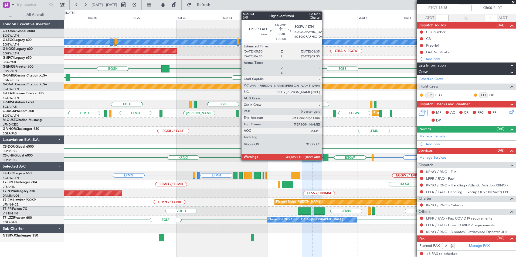
click at [324, 157] on div at bounding box center [325, 157] width 5 height 7
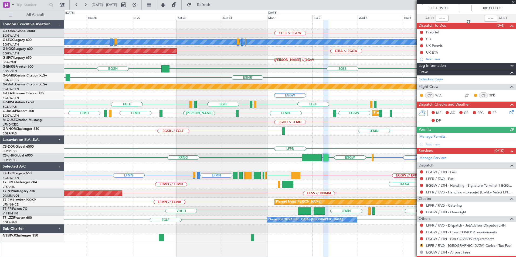
scroll to position [51, 0]
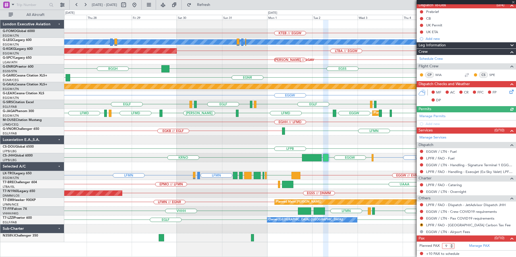
click at [452, 247] on input "9" at bounding box center [448, 246] width 12 height 6
click at [452, 247] on input "8" at bounding box center [448, 246] width 12 height 6
click at [452, 247] on input "7" at bounding box center [448, 246] width 12 height 6
click at [452, 247] on input "6" at bounding box center [448, 246] width 12 height 6
click at [452, 247] on input "5" at bounding box center [448, 246] width 12 height 6
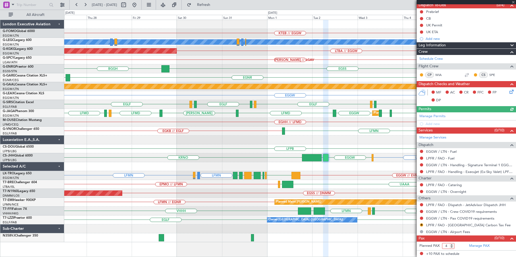
type input "4"
click at [452, 247] on input "4" at bounding box center [448, 246] width 12 height 6
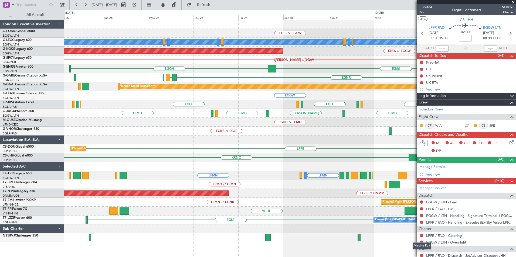
click at [421, 115] on fb-app "27 Aug 2025 - 06 Sep 2025 Refresh Quick Links All Aircraft KTEB // EGGW A/C Una…" at bounding box center [258, 130] width 516 height 253
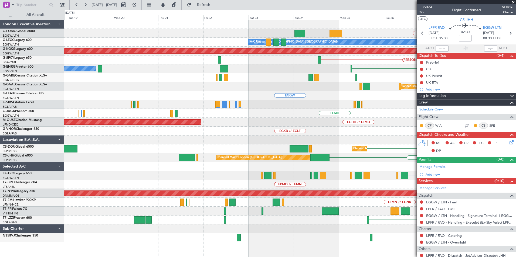
click at [314, 140] on div "KTEB // EGGW Planned Maint Windsor Locks (Bradley Intl) A/C Unavailable London …" at bounding box center [289, 131] width 451 height 223
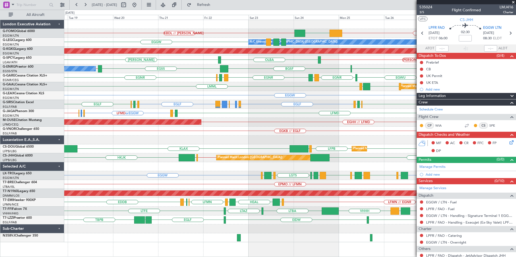
click at [388, 217] on div "KTEB // EGGW KBDL // KACK EGGW Planned Maint Windsor Locks (Bradley Intl) A/C U…" at bounding box center [289, 131] width 451 height 223
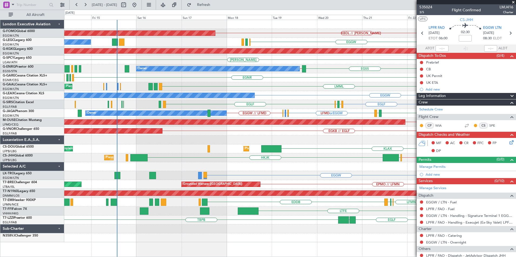
click at [222, 215] on div "KBDL // KACK EGGW Planned Maint Windsor Locks (Bradley Intl) KTEB // EGGW A/C U…" at bounding box center [289, 131] width 451 height 223
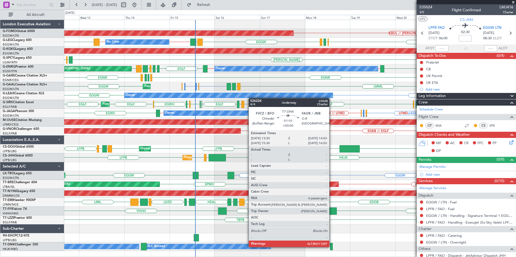
click at [332, 247] on div at bounding box center [331, 246] width 3 height 7
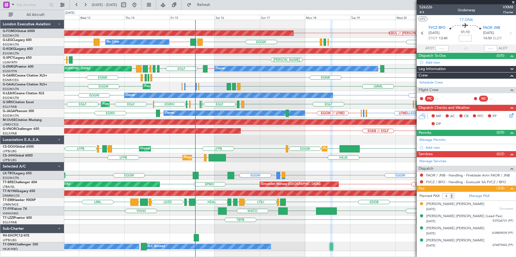
drag, startPoint x: 513, startPoint y: 1, endPoint x: 500, endPoint y: 10, distance: 15.9
click at [513, 1] on span at bounding box center [512, 2] width 5 height 5
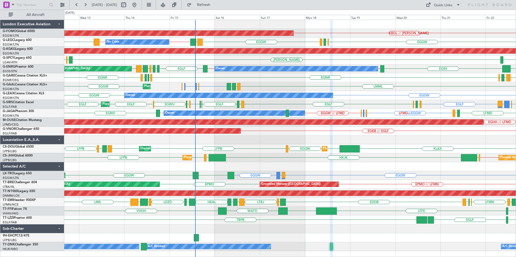
type input "0"
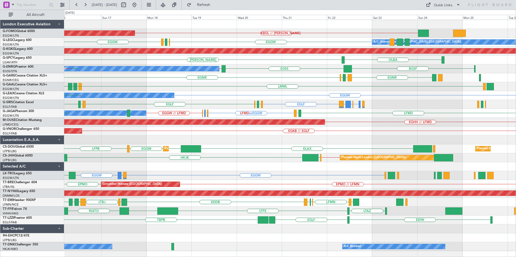
click at [213, 185] on div "KBDL // KACK Planned Maint Windsor Locks (Bradley Intl) EGGW EGLF EGPE EGGW A/C…" at bounding box center [289, 135] width 451 height 231
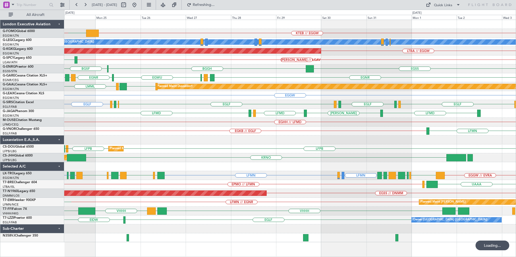
click at [354, 162] on div "Planned Maint London (Biggin Hill) KRNO" at bounding box center [289, 157] width 451 height 9
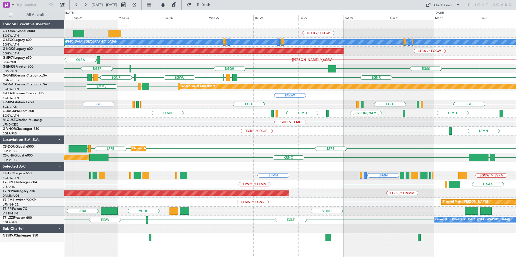
click at [402, 120] on div "KTEB // EGGW EGGW A/C Unavailable London (Luton) LTBA // EGGW AOG Maint Istanbu…" at bounding box center [289, 131] width 451 height 223
click at [303, 125] on div "KTEB // EGGW KBDL // KACK EGGW A/C Unavailable London (Luton) AOG Maint Istanbu…" at bounding box center [289, 131] width 451 height 223
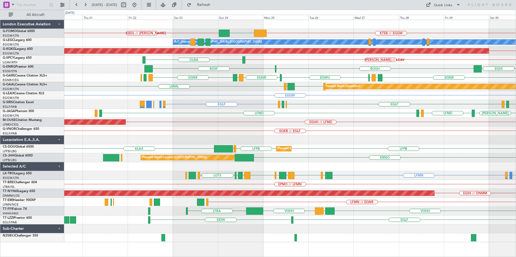
click at [440, 128] on div "KTEB // EGGW KBDL // KACK EGGW A/C Unavailable London (Luton) AOG Maint Istanbu…" at bounding box center [289, 131] width 451 height 223
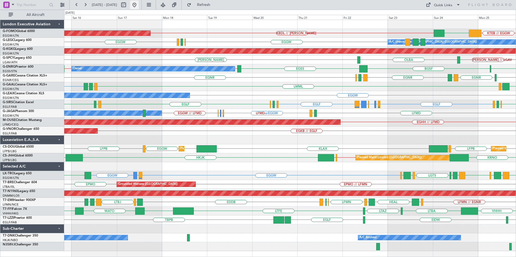
click at [139, 8] on button at bounding box center [134, 5] width 9 height 9
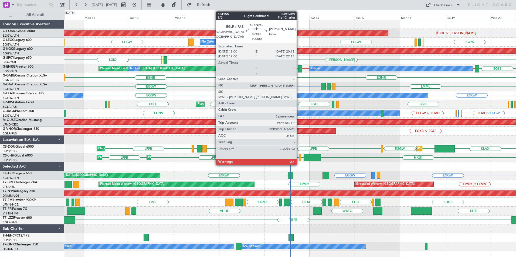
click at [299, 70] on div at bounding box center [300, 68] width 4 height 7
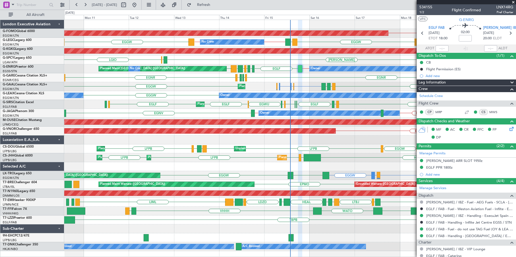
click at [128, 93] on div "KBDL // KACK Planned Maint Windsor Locks (Bradley Intl) EGGW EGLF EGPE EGGW LDD…" at bounding box center [289, 135] width 451 height 231
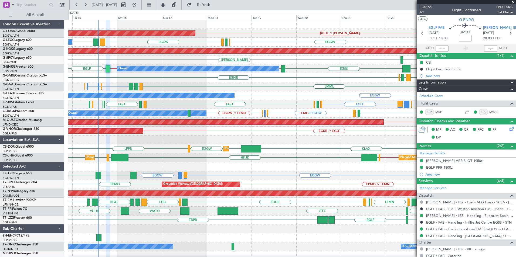
click at [242, 89] on div "EGGW EGWU or EGGW EGSH or EGGW LMML LGAV LDZD Planned Maint Planned Maint Dusse…" at bounding box center [291, 86] width 447 height 9
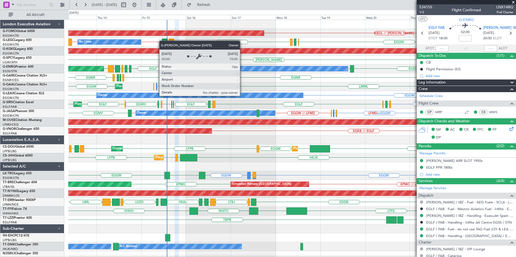
click at [267, 107] on div "Planned Maint Windsor Locks (Bradley Intl) KBDL // KACK No Crew A/C Unavailable…" at bounding box center [291, 140] width 447 height 240
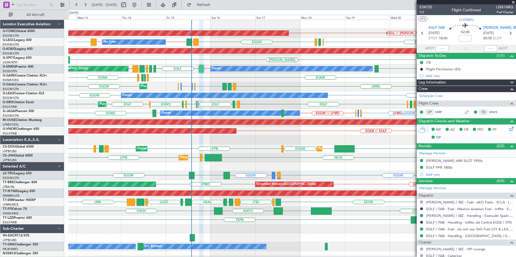
click at [419, 12] on div "534155 1/2 Flight Confirmed LNX14RG Pref Charter" at bounding box center [466, 9] width 99 height 11
click at [421, 12] on span "1/2" at bounding box center [425, 12] width 13 height 5
click at [217, 9] on button "Refresh" at bounding box center [200, 5] width 32 height 9
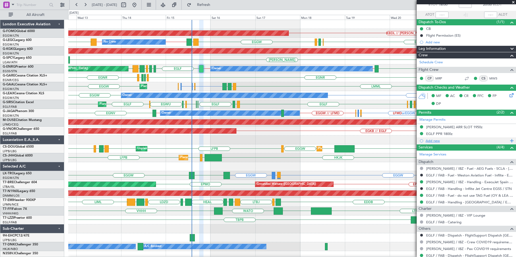
scroll to position [108, 0]
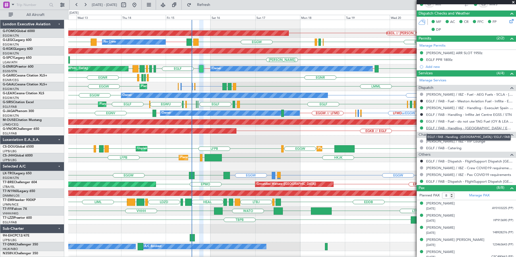
click at [443, 129] on link "EGLF / FAB - Handling - Farnborough Airport / EGLF / FAB" at bounding box center [469, 128] width 87 height 5
click at [215, 6] on span "Refresh" at bounding box center [203, 5] width 23 height 4
drag, startPoint x: 230, startPoint y: 5, endPoint x: 217, endPoint y: 7, distance: 13.4
click at [215, 5] on span "Refresh" at bounding box center [203, 5] width 23 height 4
drag, startPoint x: 221, startPoint y: 5, endPoint x: 221, endPoint y: 11, distance: 6.5
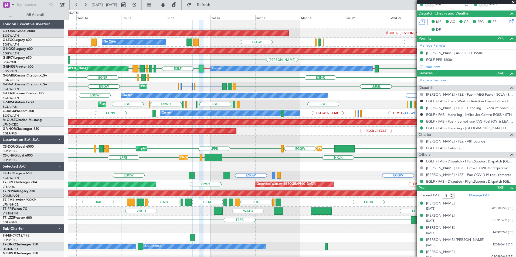
click at [215, 5] on span "Refresh" at bounding box center [203, 5] width 23 height 4
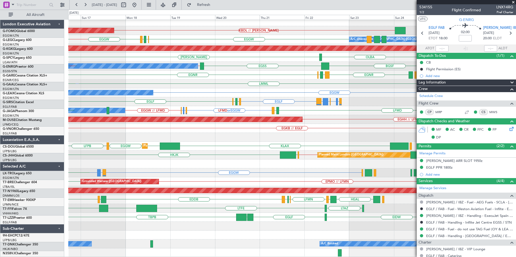
scroll to position [3, 0]
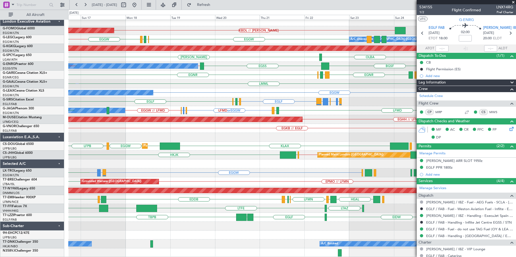
click at [122, 162] on div at bounding box center [291, 164] width 447 height 9
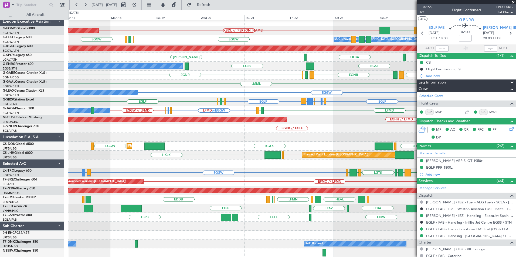
scroll to position [0, 0]
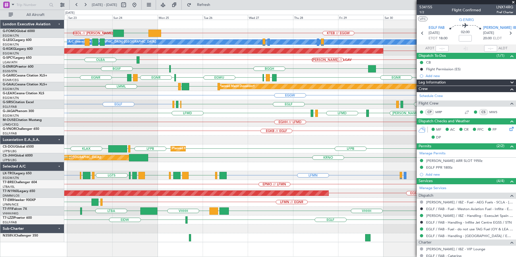
click at [152, 132] on div "KTEB // EGGW EGGW KBDL // KACK A/C Unavailable London (Luton) EGGW AOG Maint Is…" at bounding box center [289, 131] width 451 height 223
click at [103, 153] on div "KTEB // EGGW EGGW KBDL // KACK A/C Unavailable London (Luton) EGGW AOG Maint Is…" at bounding box center [289, 131] width 451 height 223
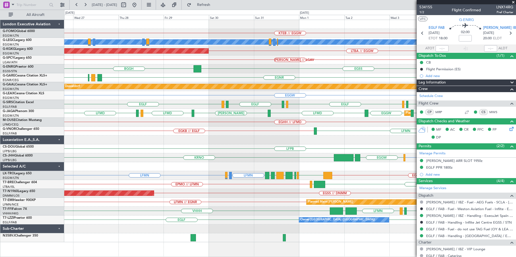
click at [298, 162] on div "KTEB // EGGW A/C Unavailable London (Luton) AOG Maint Istanbul (Ataturk) LTBA /…" at bounding box center [289, 131] width 451 height 223
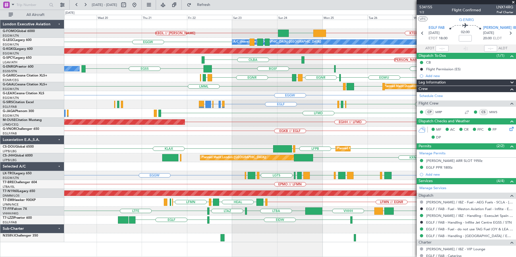
click at [264, 145] on div "KTEB // EGGW KBDL // KACK EGGW Planned Maint Windsor Locks (Bradley Intl) EGGW …" at bounding box center [289, 131] width 451 height 223
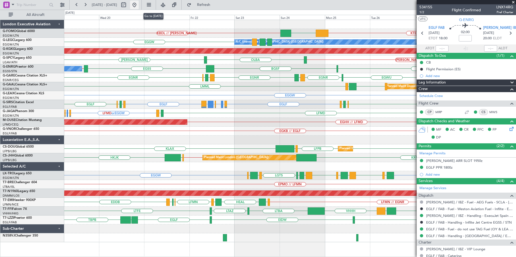
click at [139, 5] on button at bounding box center [134, 5] width 9 height 9
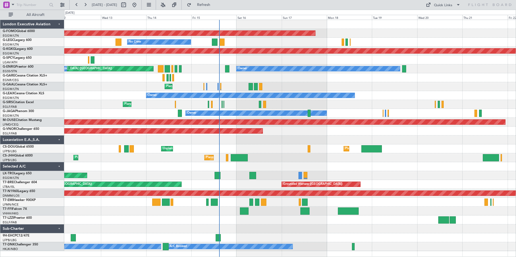
click at [244, 156] on div "Planned Maint Windsor Locks ([PERSON_NAME] Intl) No Crew A/C Unavailable [GEOGR…" at bounding box center [289, 135] width 451 height 231
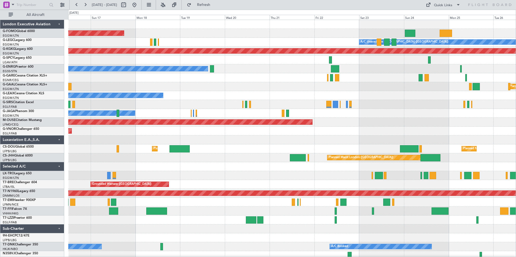
click at [25, 184] on div "Planned Maint Windsor Locks ([PERSON_NAME] Intl) A/C Unavailable [GEOGRAPHIC_DA…" at bounding box center [258, 134] width 516 height 248
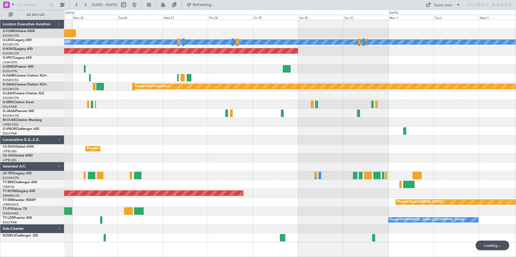
click at [202, 184] on div "A/C Unavailable [GEOGRAPHIC_DATA] ([GEOGRAPHIC_DATA]) AOG Maint [GEOGRAPHIC_DAT…" at bounding box center [289, 131] width 451 height 223
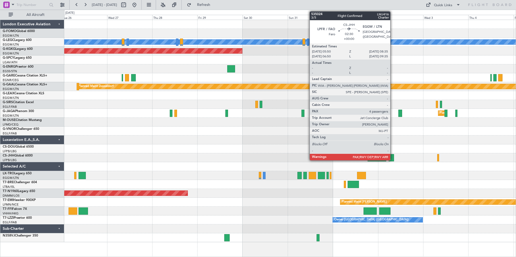
click at [392, 158] on div at bounding box center [390, 157] width 5 height 7
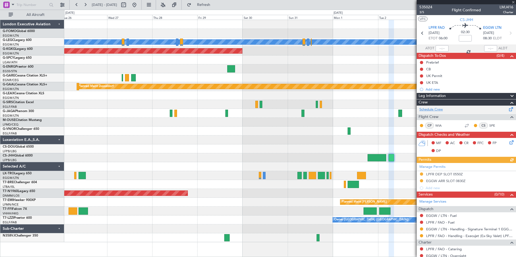
click at [432, 110] on link "Schedule Crew" at bounding box center [430, 109] width 23 height 5
click at [39, 6] on input "text" at bounding box center [31, 5] width 31 height 8
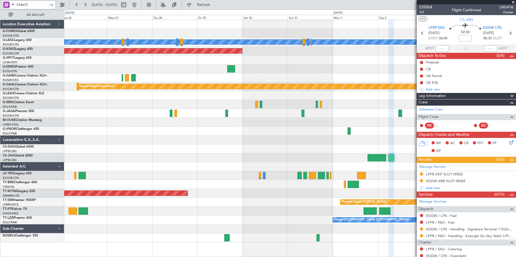
type input "534670"
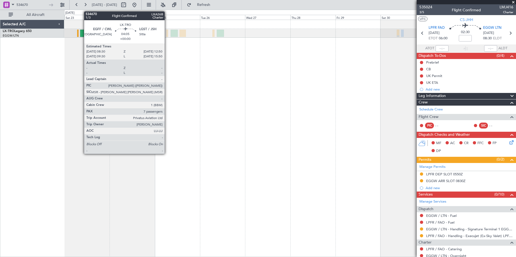
click at [82, 33] on div at bounding box center [84, 33] width 8 height 7
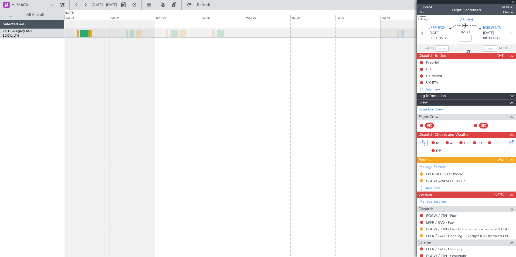
click at [318, 155] on div at bounding box center [290, 139] width 452 height 238
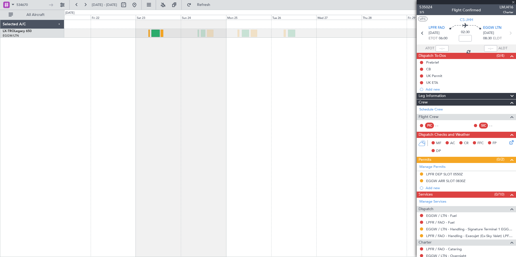
type input "7"
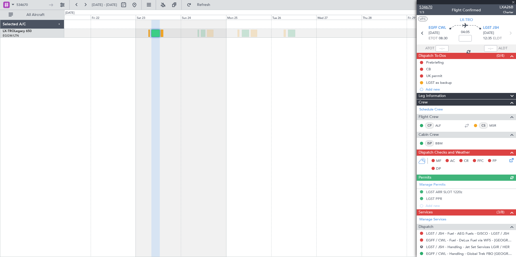
click at [426, 7] on span "534670" at bounding box center [425, 7] width 13 height 6
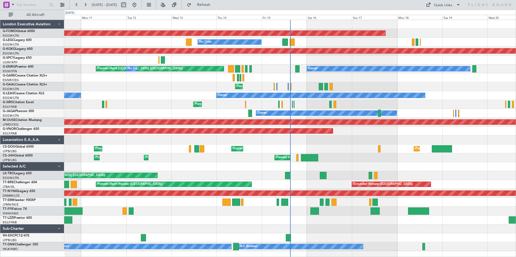
click at [125, 180] on div "Planned Maint Windsor Locks ([PERSON_NAME] Intl) No Crew A/C Unavailable [GEOGR…" at bounding box center [289, 135] width 451 height 231
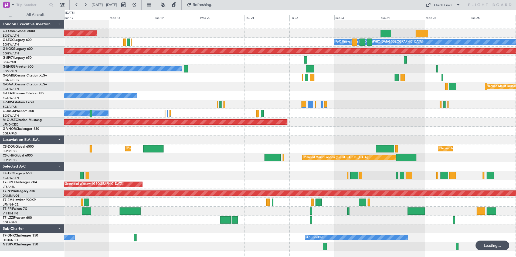
click at [175, 140] on div at bounding box center [289, 140] width 451 height 9
click at [139, 5] on button at bounding box center [134, 5] width 9 height 9
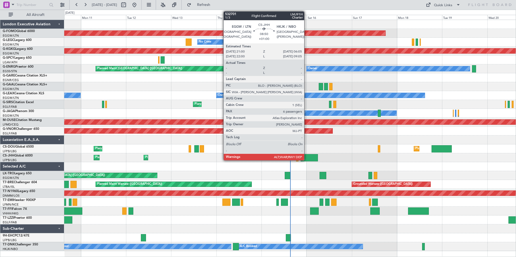
click at [306, 160] on div at bounding box center [309, 157] width 17 height 7
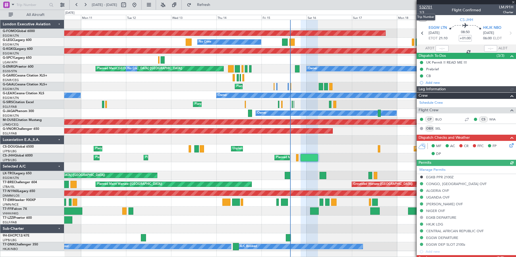
click at [423, 8] on span "532701" at bounding box center [425, 7] width 13 height 6
click at [215, 3] on span "Refresh" at bounding box center [203, 5] width 23 height 4
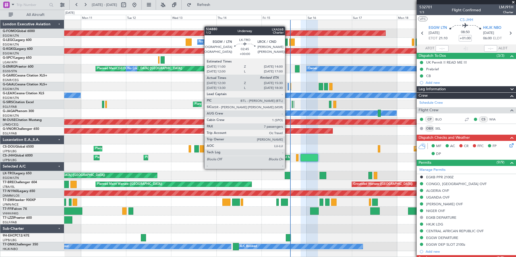
click at [287, 174] on div at bounding box center [288, 175] width 6 height 7
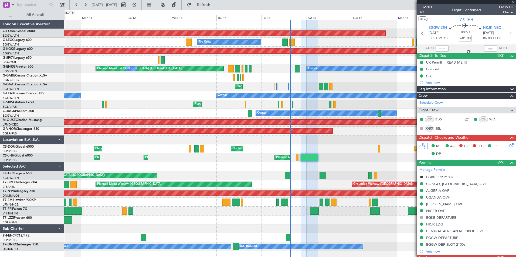
type input "12:30"
type input "7"
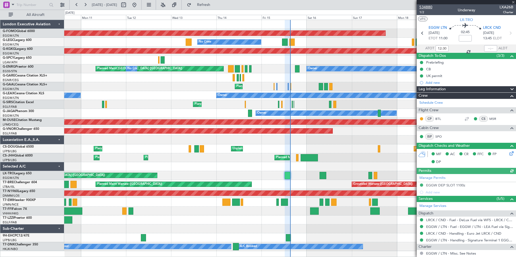
click at [428, 8] on span "534880" at bounding box center [425, 7] width 13 height 6
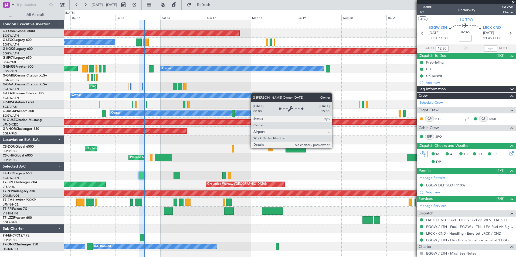
click at [214, 95] on div "Planned Maint Windsor Locks ([PERSON_NAME] Intl) No Crew A/C Unavailable [GEOGR…" at bounding box center [289, 135] width 451 height 231
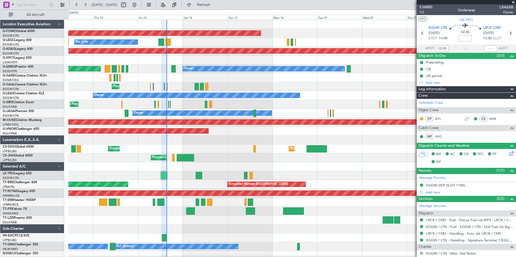
click at [227, 102] on div "Planned Maint Windsor Locks ([PERSON_NAME] Intl) No Crew A/C Unavailable [GEOGR…" at bounding box center [291, 140] width 447 height 240
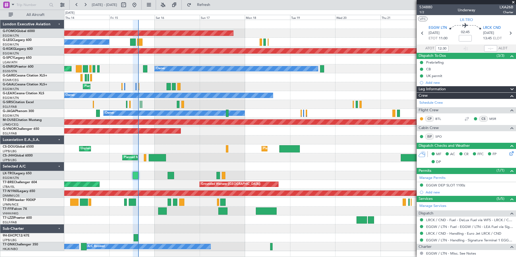
click at [200, 88] on div "Planned Maint Windsor Locks ([PERSON_NAME] Intl) No Crew A/C Unavailable [GEOGR…" at bounding box center [289, 135] width 451 height 231
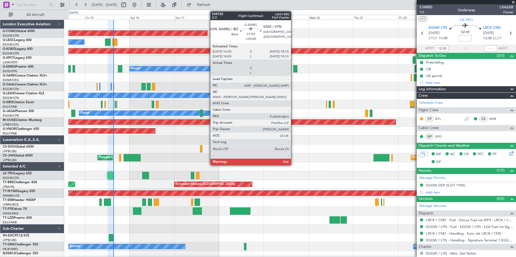
click at [293, 70] on div at bounding box center [295, 68] width 4 height 7
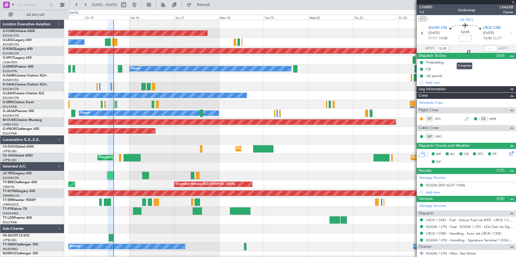
type input "8"
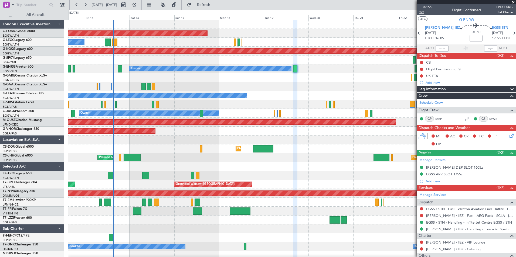
click at [422, 13] on span "2/2" at bounding box center [425, 12] width 13 height 5
click at [215, 5] on span "Refresh" at bounding box center [203, 5] width 23 height 4
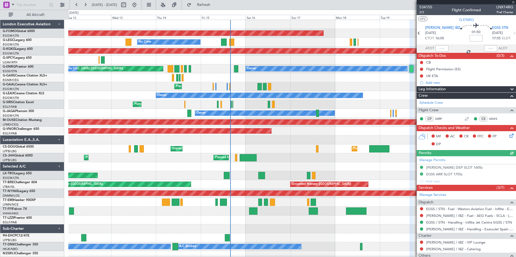
click at [269, 157] on div "Planned Maint [GEOGRAPHIC_DATA] ([GEOGRAPHIC_DATA]) Planned Maint [GEOGRAPHIC_D…" at bounding box center [291, 157] width 447 height 9
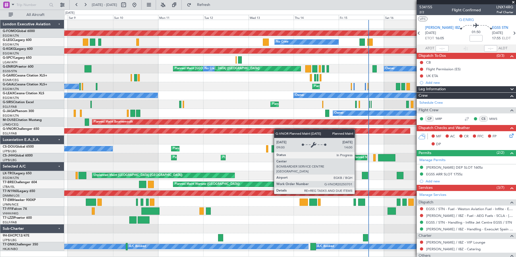
click at [277, 129] on div "Planned Maint Windsor Locks ([PERSON_NAME] Intl) No Crew Planned Maint [GEOGRAP…" at bounding box center [289, 135] width 451 height 231
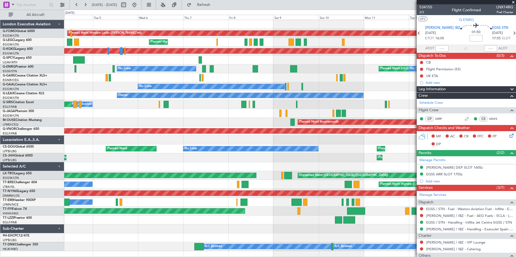
click at [329, 100] on div "Planned Maint Windsor Locks ([PERSON_NAME] Intl) Planned Maint [GEOGRAPHIC_DATA…" at bounding box center [289, 135] width 451 height 231
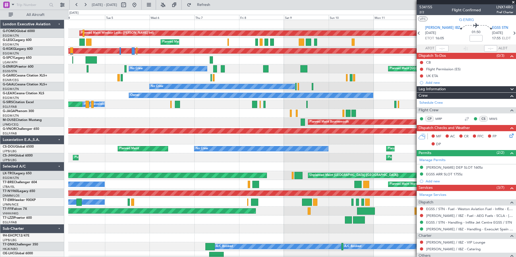
click at [90, 97] on div "Planned Maint Windsor Locks ([PERSON_NAME] Intl) Planned Maint [GEOGRAPHIC_DATA…" at bounding box center [291, 140] width 447 height 240
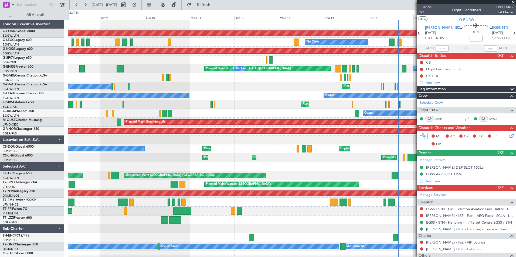
click at [325, 96] on div "Planned Maint Windsor Locks ([PERSON_NAME] Intl) No Crew Planned Maint [GEOGRAP…" at bounding box center [291, 140] width 447 height 240
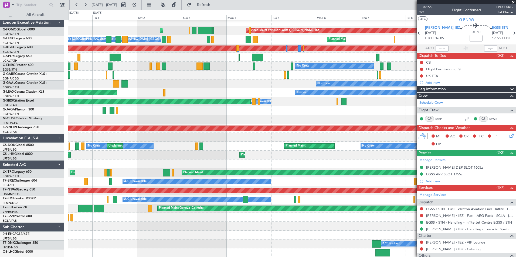
click at [289, 115] on div at bounding box center [291, 110] width 447 height 9
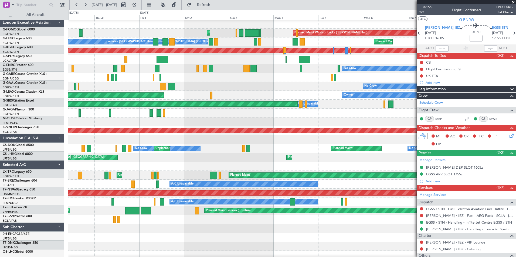
scroll to position [0, 0]
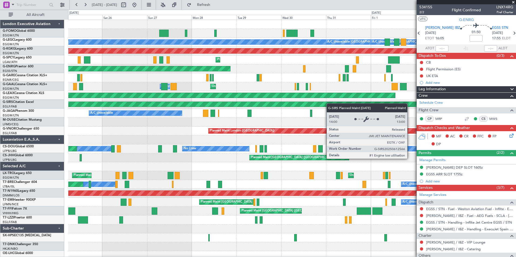
click at [337, 105] on div "Planned Maint [GEOGRAPHIC_DATA] Planned Maint Windsor Locks ([PERSON_NAME] Intl…" at bounding box center [291, 140] width 447 height 240
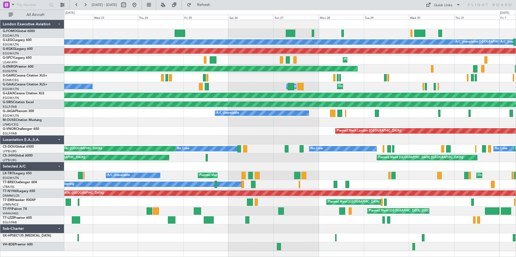
click at [264, 90] on div "Unplanned Maint [GEOGRAPHIC_DATA] ([GEOGRAPHIC_DATA]) A/C Unavailable A/C Unava…" at bounding box center [289, 86] width 451 height 9
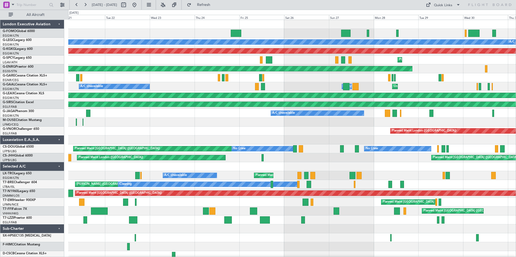
click at [41, 88] on div "Planned Maint [GEOGRAPHIC_DATA] A/C Unavailable [GEOGRAPHIC_DATA] ([GEOGRAPHIC_…" at bounding box center [258, 134] width 516 height 248
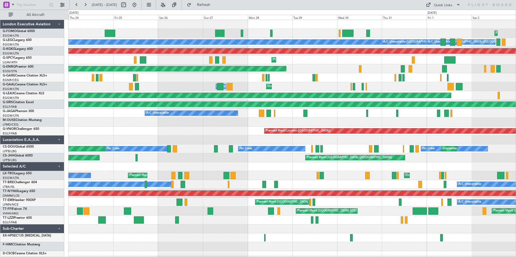
click at [258, 90] on div "Planned Maint [GEOGRAPHIC_DATA] Planned Maint Windsor Locks ([PERSON_NAME] Intl…" at bounding box center [291, 144] width 447 height 249
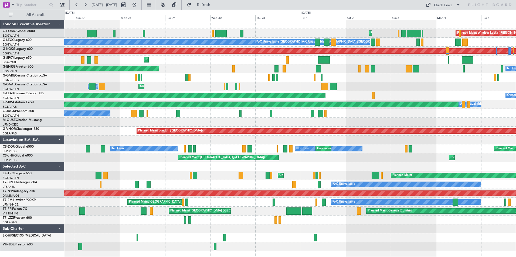
click at [258, 85] on div "Planned Maint [GEOGRAPHIC_DATA] Planned Maint Windsor Locks ([PERSON_NAME] Intl…" at bounding box center [289, 135] width 451 height 231
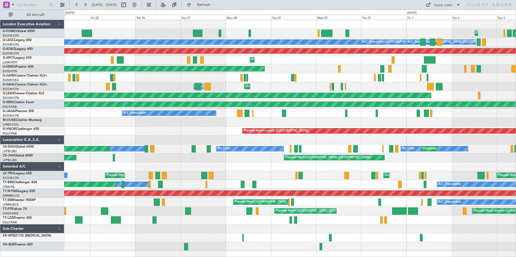
click at [270, 107] on div "Planned Maint [GEOGRAPHIC_DATA] Planned Maint Windsor Locks ([PERSON_NAME] Intl…" at bounding box center [289, 135] width 451 height 231
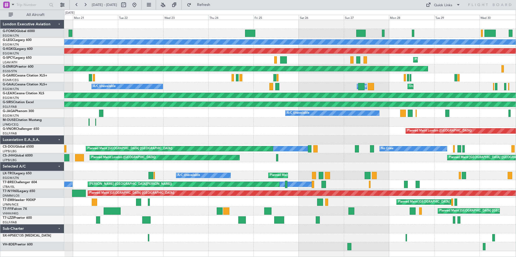
click at [362, 120] on div "A/C Unavailable [GEOGRAPHIC_DATA] ([GEOGRAPHIC_DATA]) A/C Unavailable [GEOGRAPH…" at bounding box center [289, 135] width 451 height 231
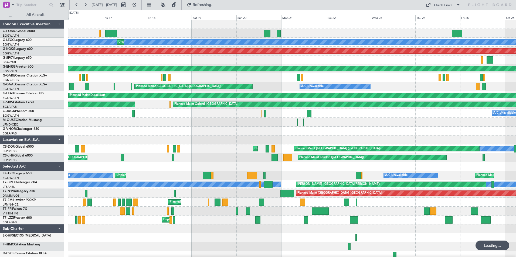
click at [363, 135] on div "Unplanned Maint [US_STATE] ([GEOGRAPHIC_DATA]) A/C Unavailable [GEOGRAPHIC_DATA…" at bounding box center [291, 140] width 447 height 240
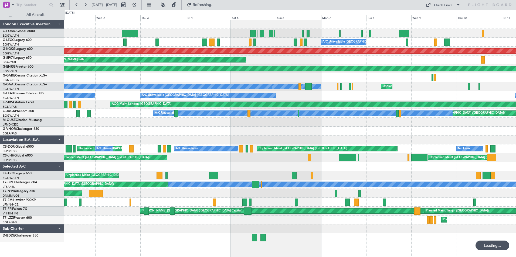
click at [382, 150] on div "A/C Unavailable [GEOGRAPHIC_DATA] ([GEOGRAPHIC_DATA]) A/C Unavailable [GEOGRAPH…" at bounding box center [289, 131] width 451 height 223
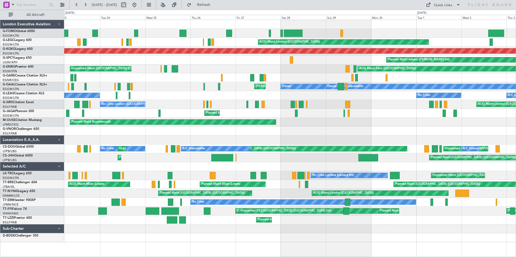
click at [258, 70] on div "AOG Maint London ([GEOGRAPHIC_DATA]) No Crew [GEOGRAPHIC_DATA] ([GEOGRAPHIC_DAT…" at bounding box center [289, 131] width 451 height 223
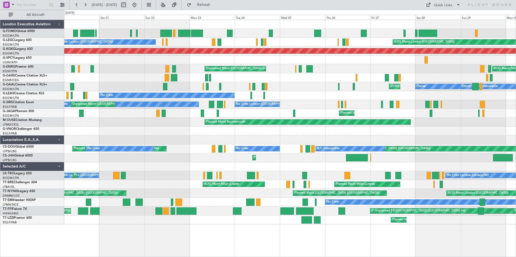
click at [309, 87] on div "Unplanned Maint [GEOGRAPHIC_DATA] ([GEOGRAPHIC_DATA]) AOG Maint [GEOGRAPHIC_DAT…" at bounding box center [289, 122] width 451 height 205
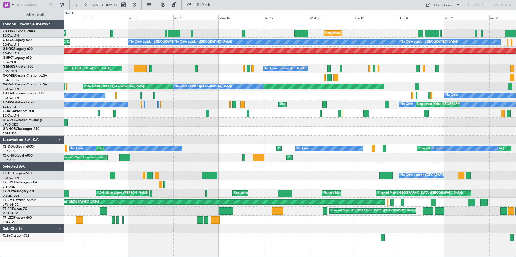
click at [389, 63] on div at bounding box center [289, 60] width 451 height 9
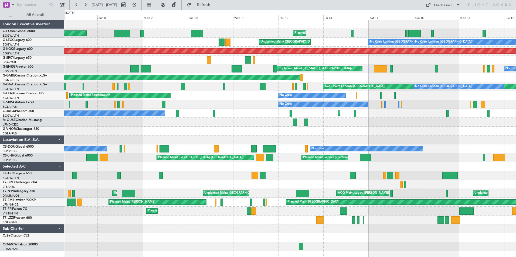
click at [381, 81] on div "Planned Maint Dusseldorf" at bounding box center [289, 77] width 451 height 9
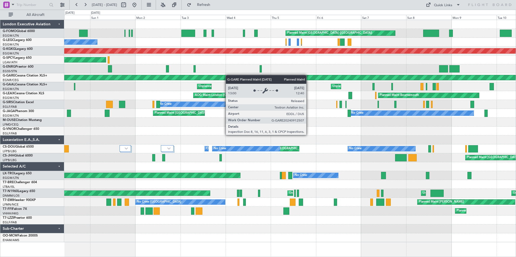
click at [376, 78] on div "Planned Maint [GEOGRAPHIC_DATA] ([GEOGRAPHIC_DATA]) Planned Maint [GEOGRAPHIC_D…" at bounding box center [289, 131] width 451 height 223
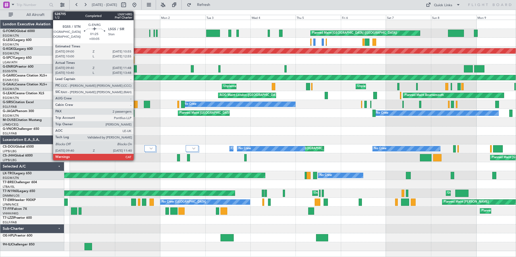
click at [136, 67] on div at bounding box center [135, 68] width 4 height 7
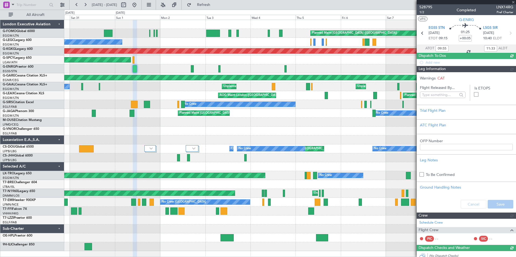
type input "10:55"
type input "13:33"
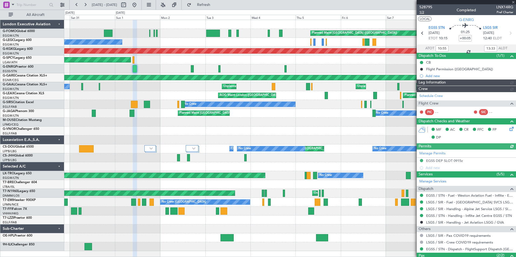
type input "09:55"
type input "11:33"
click at [421, 12] on span "1/2" at bounding box center [425, 12] width 13 height 5
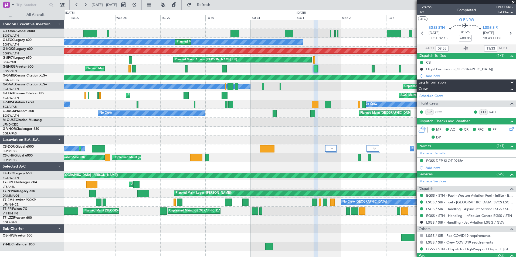
click at [306, 115] on div "Planned Maint London (Luton) No Crew Planned Maint London (Luton) AOG Maint Ist…" at bounding box center [289, 135] width 451 height 231
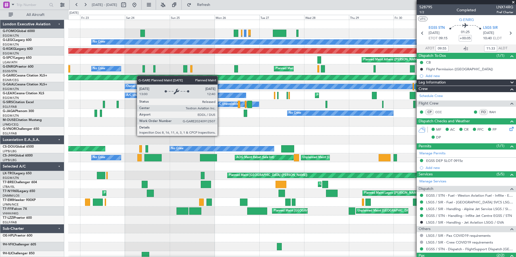
click at [344, 80] on div "Planned Maint London (Luton) No Crew No Crew London (Luton) AOG Maint Istanbul …" at bounding box center [291, 140] width 447 height 240
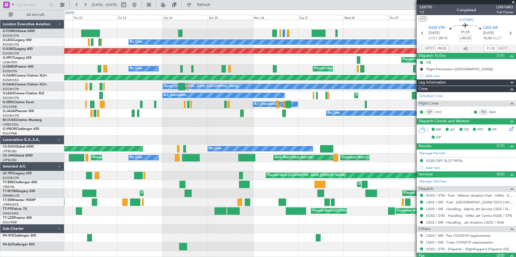
click at [295, 63] on div "Planned Maint Athens (Eleftherios Venizelos Intl)" at bounding box center [289, 60] width 451 height 9
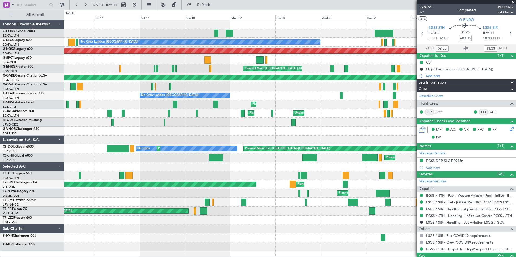
click at [308, 102] on div "Planned Maint London (Biggin Hill) No Crew No Crew London (Luton) AOG Maint Ist…" at bounding box center [289, 135] width 451 height 231
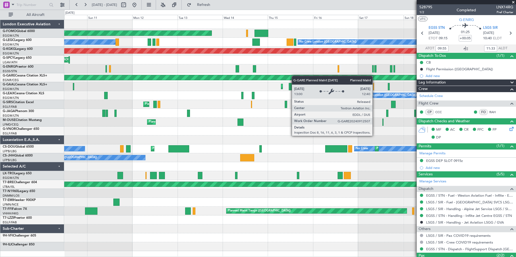
click at [330, 77] on div "Planned Maint London (Biggin Hill) No Crew London (Luton) No Crew London (Luton…" at bounding box center [289, 135] width 451 height 231
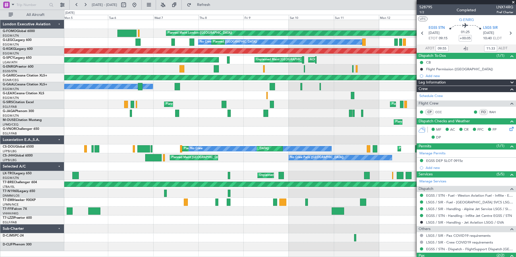
click at [351, 74] on div "Planned Maint London (Biggin Hill) No Crew London (Luton) Planned Maint London …" at bounding box center [289, 135] width 451 height 231
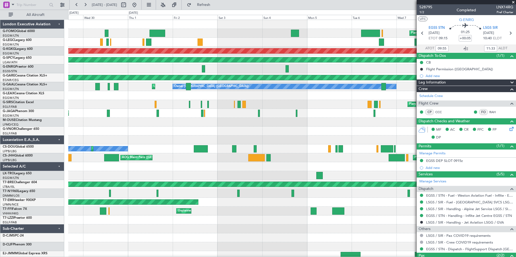
click at [392, 70] on div at bounding box center [291, 68] width 447 height 9
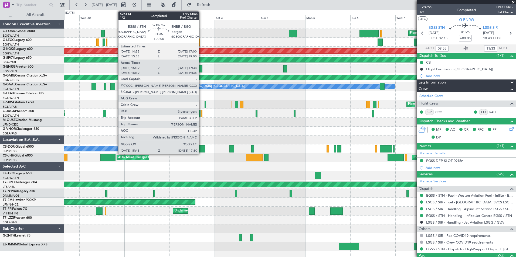
click at [201, 68] on div at bounding box center [201, 68] width 4 height 7
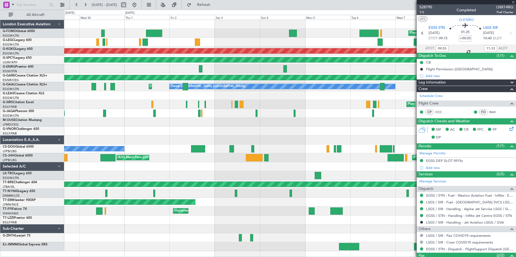
type input "15:54"
type input "17:23"
type input "3"
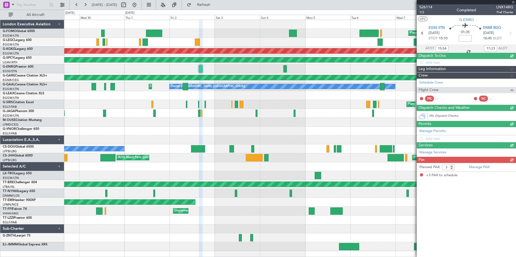
type input "16:54"
type input "19:23"
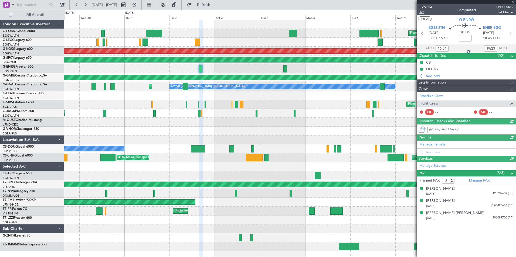
type input "15:54"
type input "17:23"
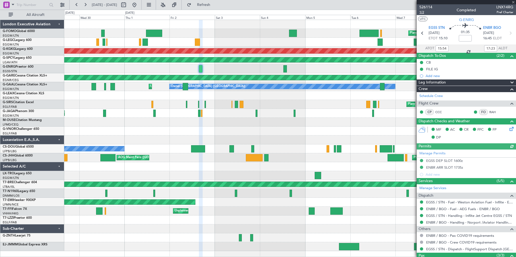
click at [421, 13] on span "1/2" at bounding box center [425, 12] width 13 height 5
click at [430, 7] on span "526114" at bounding box center [425, 7] width 13 height 6
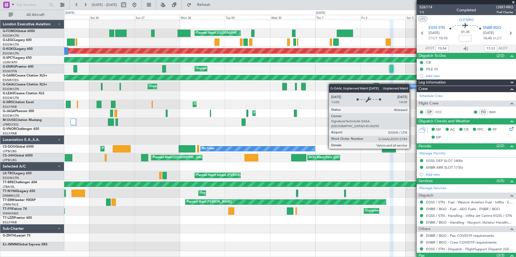
click at [342, 85] on div "Planned Maint London (Luton) Planned Maint London (Luton) Planned Maint London …" at bounding box center [289, 135] width 451 height 231
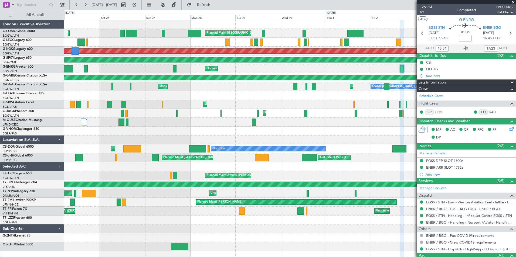
click at [194, 76] on div "Planned Maint London (Luton) Planned Maint London (Luton) Planned Maint London …" at bounding box center [289, 135] width 451 height 231
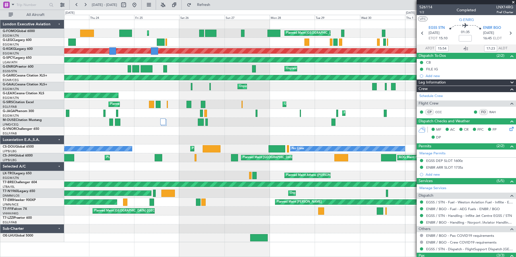
click at [283, 76] on div "Planned Maint London (Luton) Planned Maint London (Luton) Unplanned Maint Londo…" at bounding box center [289, 131] width 451 height 223
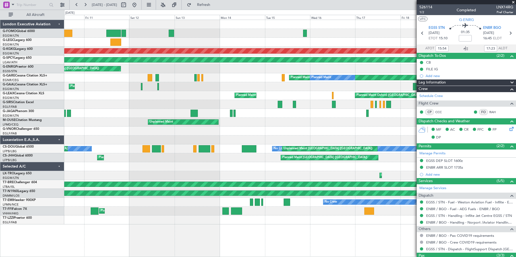
click at [368, 90] on div "Unplanned Maint New York (Teterboro) Unplanned Maint London (Luton) AOG Maint I…" at bounding box center [289, 122] width 451 height 205
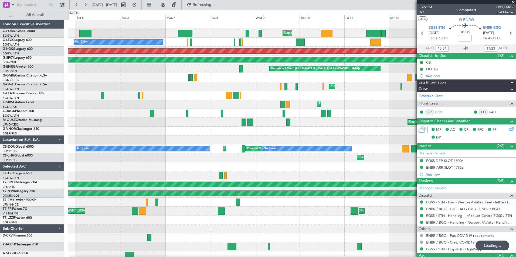
click at [286, 98] on div "Planned Maint London (Luton) AOG Maint London (Luton) Planned Maint Oxford (Kid…" at bounding box center [291, 95] width 447 height 9
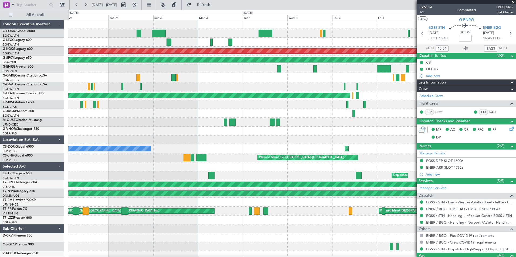
click at [345, 92] on div "No Crew MEL London (Luton) AOG Maint Istanbul (Ataturk) Planned Maint Bremen Un…" at bounding box center [291, 144] width 447 height 249
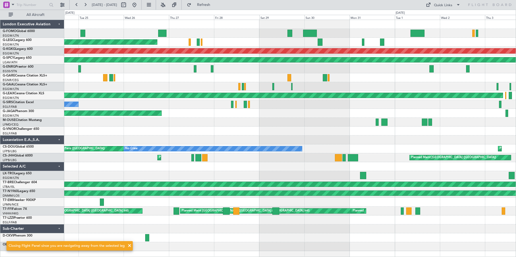
click at [311, 80] on div "MEL London (Luton) No Crew AOG Maint Istanbul (Ataturk) Planned Maint Bremen AO…" at bounding box center [289, 135] width 451 height 231
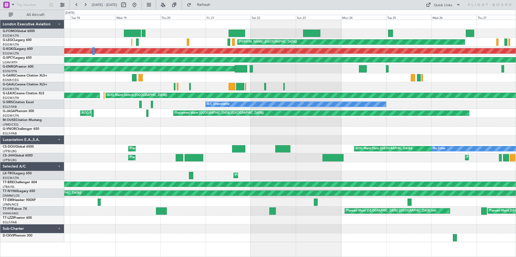
click at [279, 86] on div "MEL London (Luton) Planned Maint London (Luton) No Crew AOG Maint Istanbul (Ata…" at bounding box center [289, 131] width 451 height 223
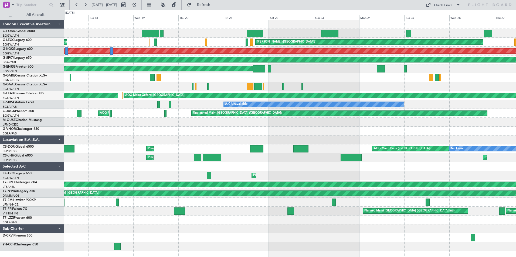
click at [377, 96] on div "MEL London (Luton) Planned Maint London (Luton) No Crew AOG Maint Istanbul (Ata…" at bounding box center [289, 135] width 451 height 231
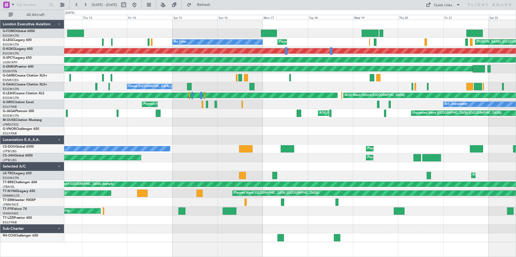
click at [390, 87] on div "Unplanned Maint London (Luton) MEL London (Luton) Planned Maint London (Luton) …" at bounding box center [289, 131] width 451 height 223
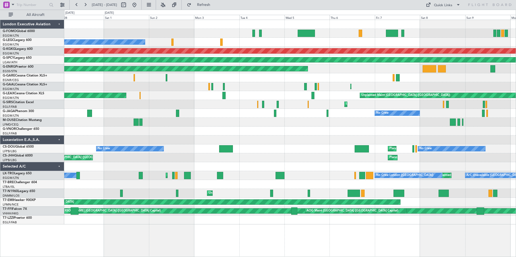
click at [305, 93] on div "Unplanned Maint [GEOGRAPHIC_DATA] ([GEOGRAPHIC_DATA]) No Crew AOG Maint [GEOGRA…" at bounding box center [289, 122] width 451 height 205
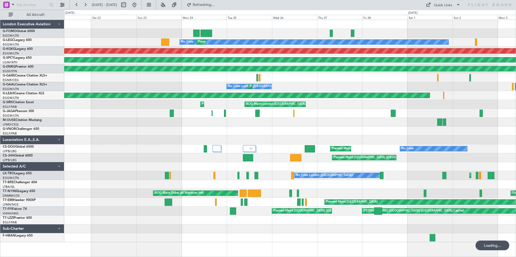
click at [294, 89] on div "No Crew Planned Maint [GEOGRAPHIC_DATA] ([GEOGRAPHIC_DATA]) AOG Maint [GEOGRAPH…" at bounding box center [289, 131] width 451 height 223
click at [415, 107] on div "No Crew Planned Maint [GEOGRAPHIC_DATA] ([GEOGRAPHIC_DATA]) AOG Maint [GEOGRAPH…" at bounding box center [289, 131] width 451 height 223
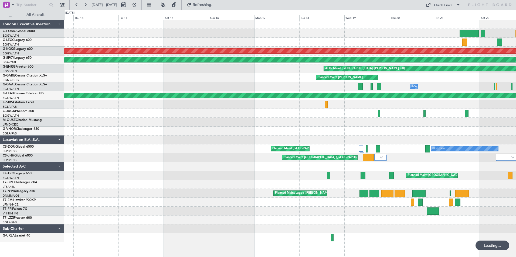
click at [306, 105] on div "No Crew Planned Maint [GEOGRAPHIC_DATA] ([GEOGRAPHIC_DATA]) AOG Maint [GEOGRAPH…" at bounding box center [289, 131] width 451 height 223
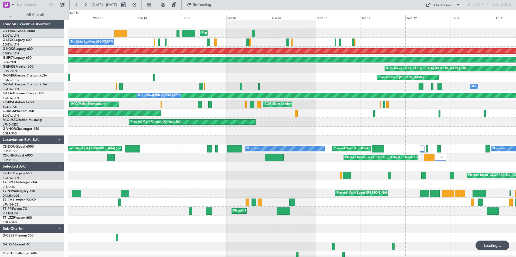
click at [277, 87] on div "Planned Maint [GEOGRAPHIC_DATA] ([GEOGRAPHIC_DATA]) No Crew [GEOGRAPHIC_DATA] (…" at bounding box center [291, 140] width 447 height 240
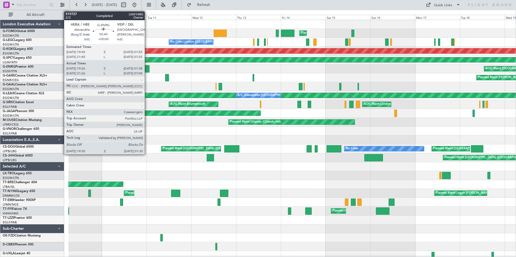
click at [284, 87] on div "Planned Maint [GEOGRAPHIC_DATA] ([GEOGRAPHIC_DATA]) No Crew [GEOGRAPHIC_DATA] (…" at bounding box center [291, 144] width 447 height 249
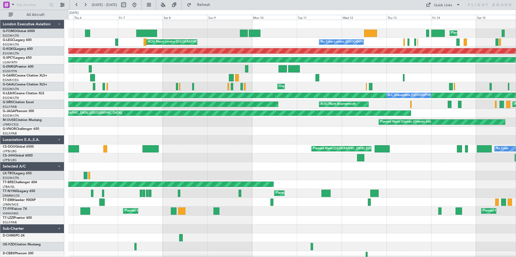
click at [268, 79] on div "Planned Maint [GEOGRAPHIC_DATA] ([GEOGRAPHIC_DATA]) AOG Maint [GEOGRAPHIC_DATA]…" at bounding box center [291, 140] width 447 height 240
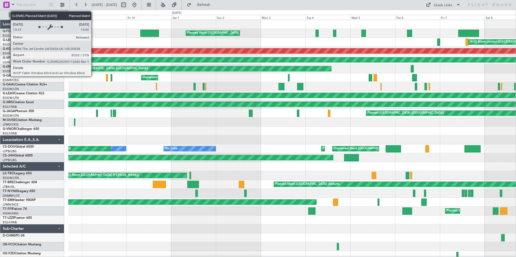
click at [392, 76] on div "Planned Maint [GEOGRAPHIC_DATA] ([GEOGRAPHIC_DATA]) AOG Maint [GEOGRAPHIC_DATA]…" at bounding box center [291, 144] width 447 height 249
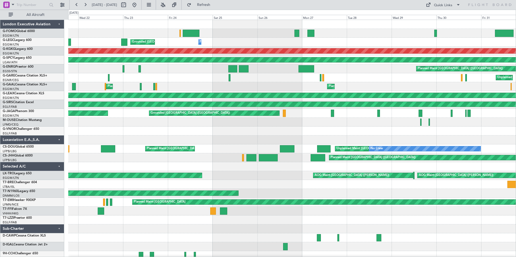
click at [296, 73] on div "Planned Maint [GEOGRAPHIC_DATA] ([GEOGRAPHIC_DATA]) Grounded [GEOGRAPHIC_DATA] …" at bounding box center [291, 140] width 447 height 240
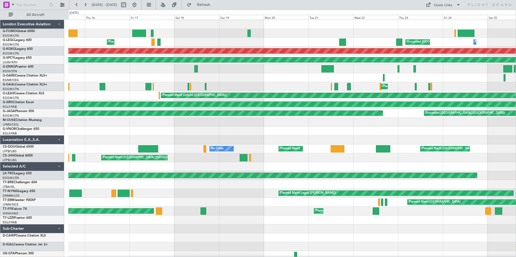
click at [372, 69] on div at bounding box center [291, 68] width 447 height 9
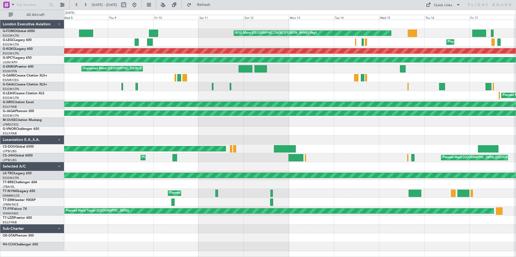
click at [359, 81] on div "AOG Maint [GEOGRAPHIC_DATA] ([PERSON_NAME] Regl) Planned Maint [GEOGRAPHIC_DATA…" at bounding box center [289, 135] width 451 height 231
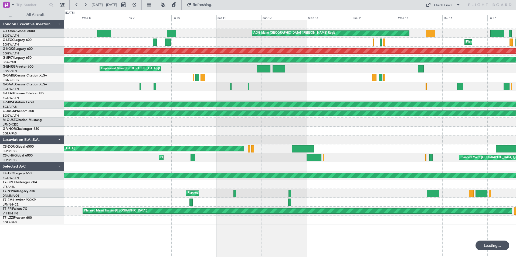
click at [445, 76] on div "AOG Maint [GEOGRAPHIC_DATA] ([PERSON_NAME] Regl) Planned Maint [GEOGRAPHIC_DATA…" at bounding box center [289, 122] width 451 height 205
